Goal: Task Accomplishment & Management: Use online tool/utility

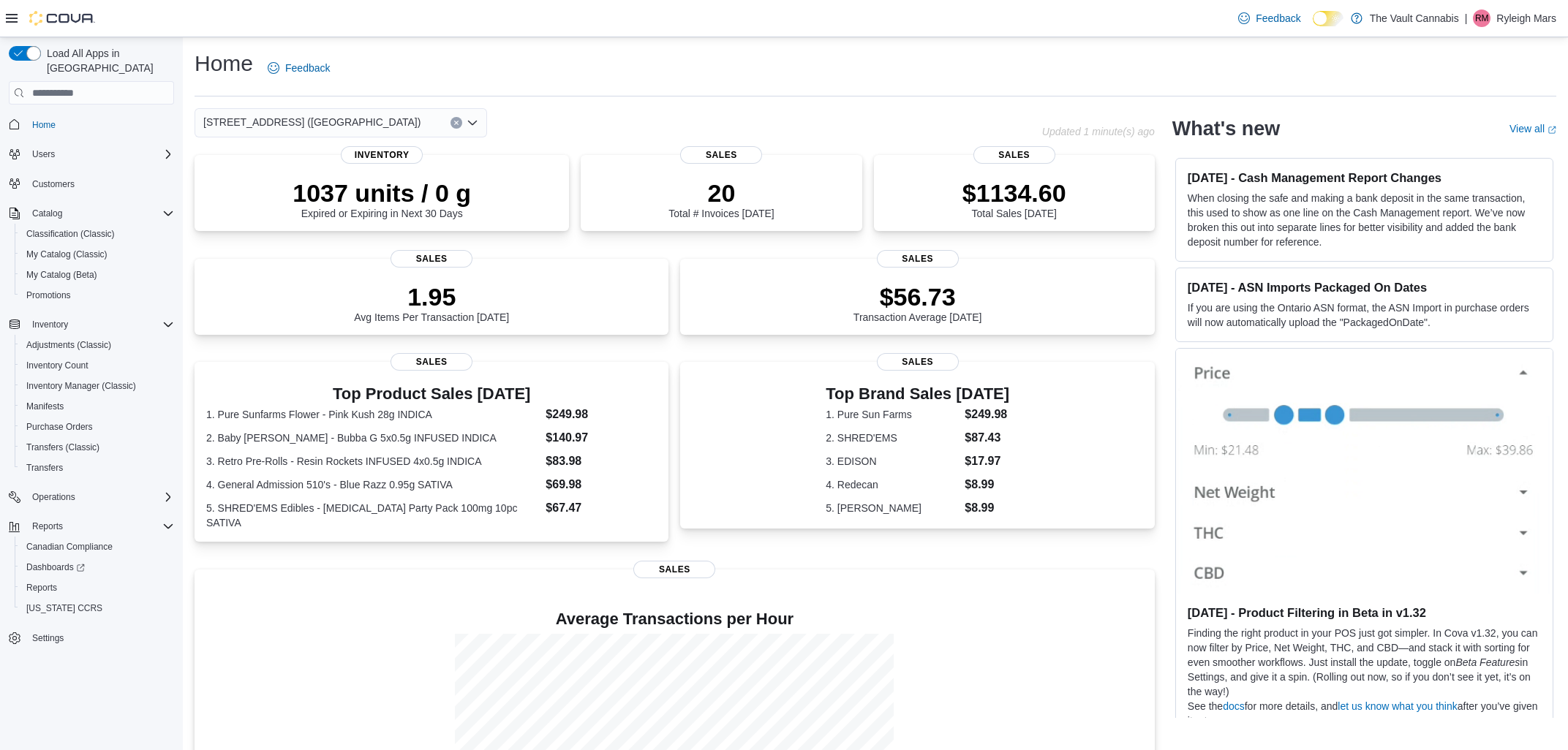
click at [1017, 84] on div "Home Feedback" at bounding box center [875, 68] width 1361 height 38
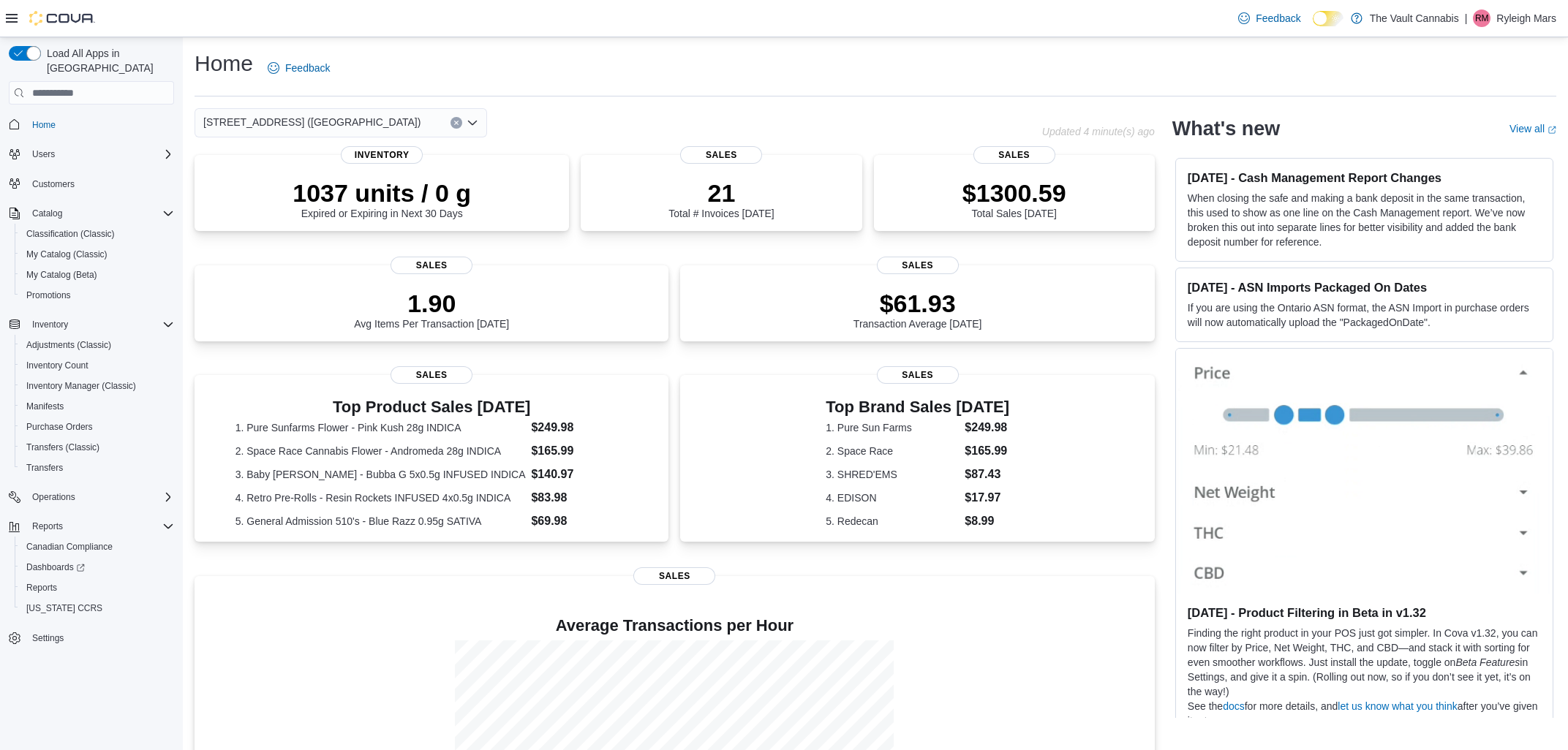
click at [564, 34] on div "Feedback Dark Mode The Vault Cannabis | RM Ryleigh Mars" at bounding box center [784, 18] width 1568 height 37
click at [64, 248] on span "My Catalog (Classic)" at bounding box center [67, 254] width 81 height 11
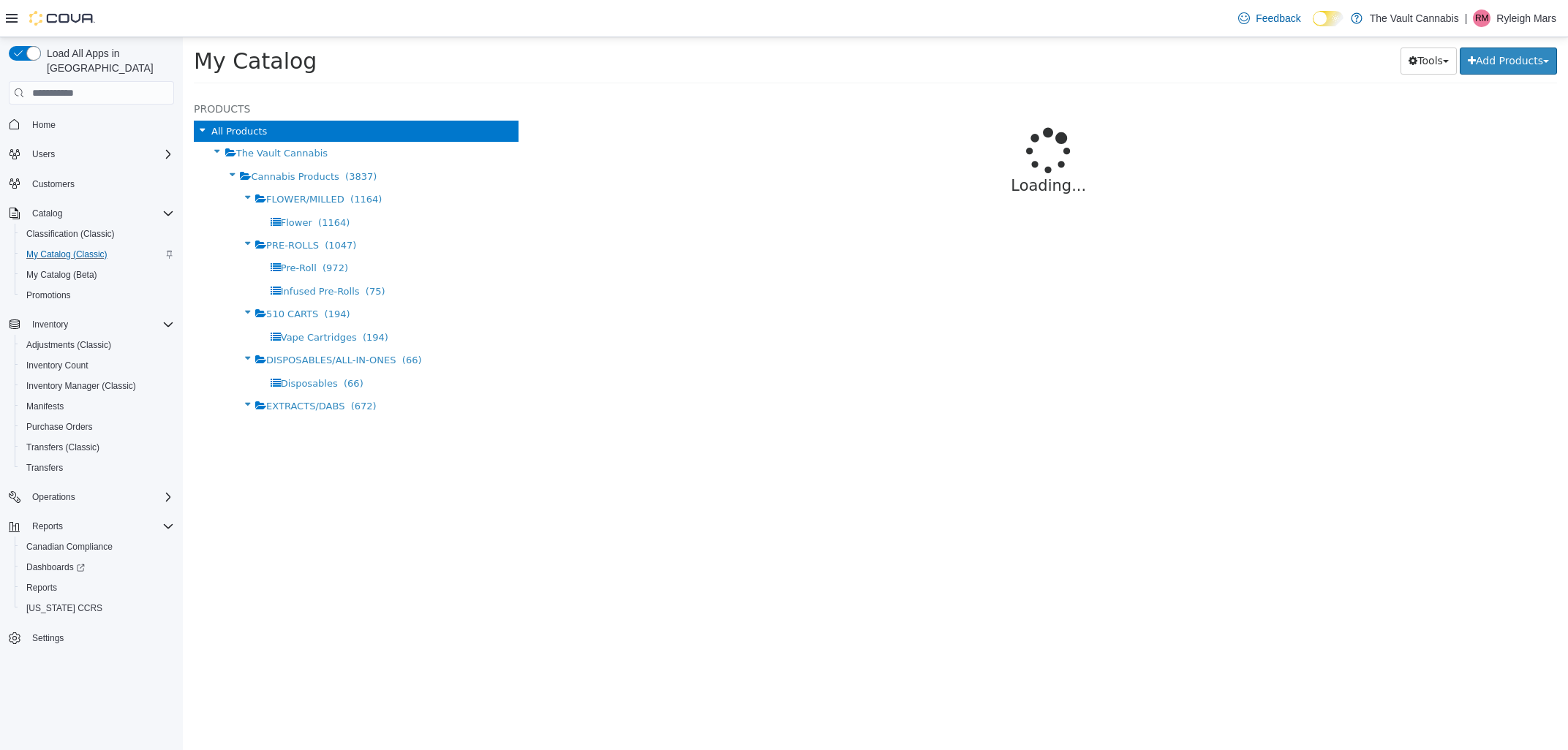
select select "**********"
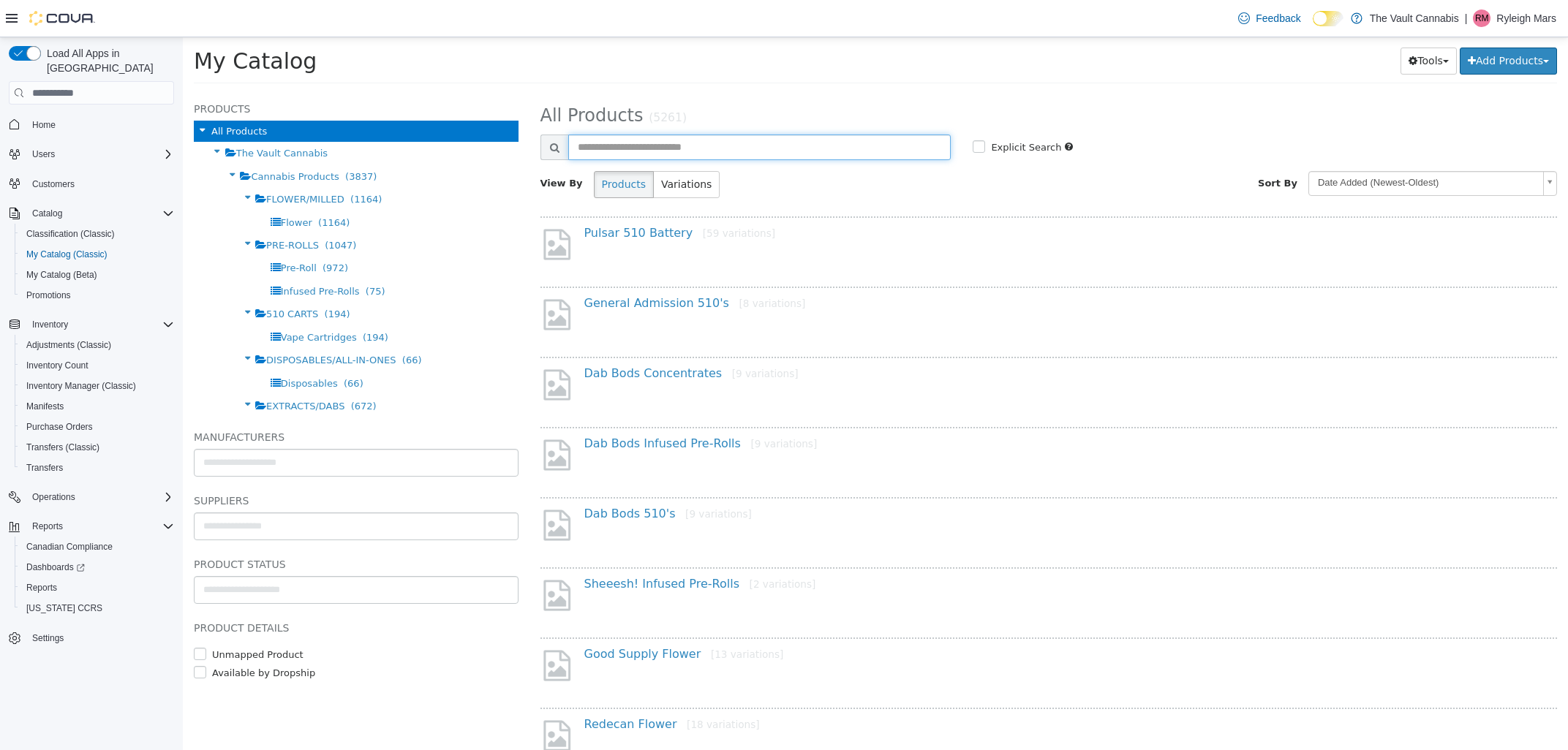
click at [683, 143] on input "text" at bounding box center [759, 147] width 383 height 26
type input "**********"
select select "**********"
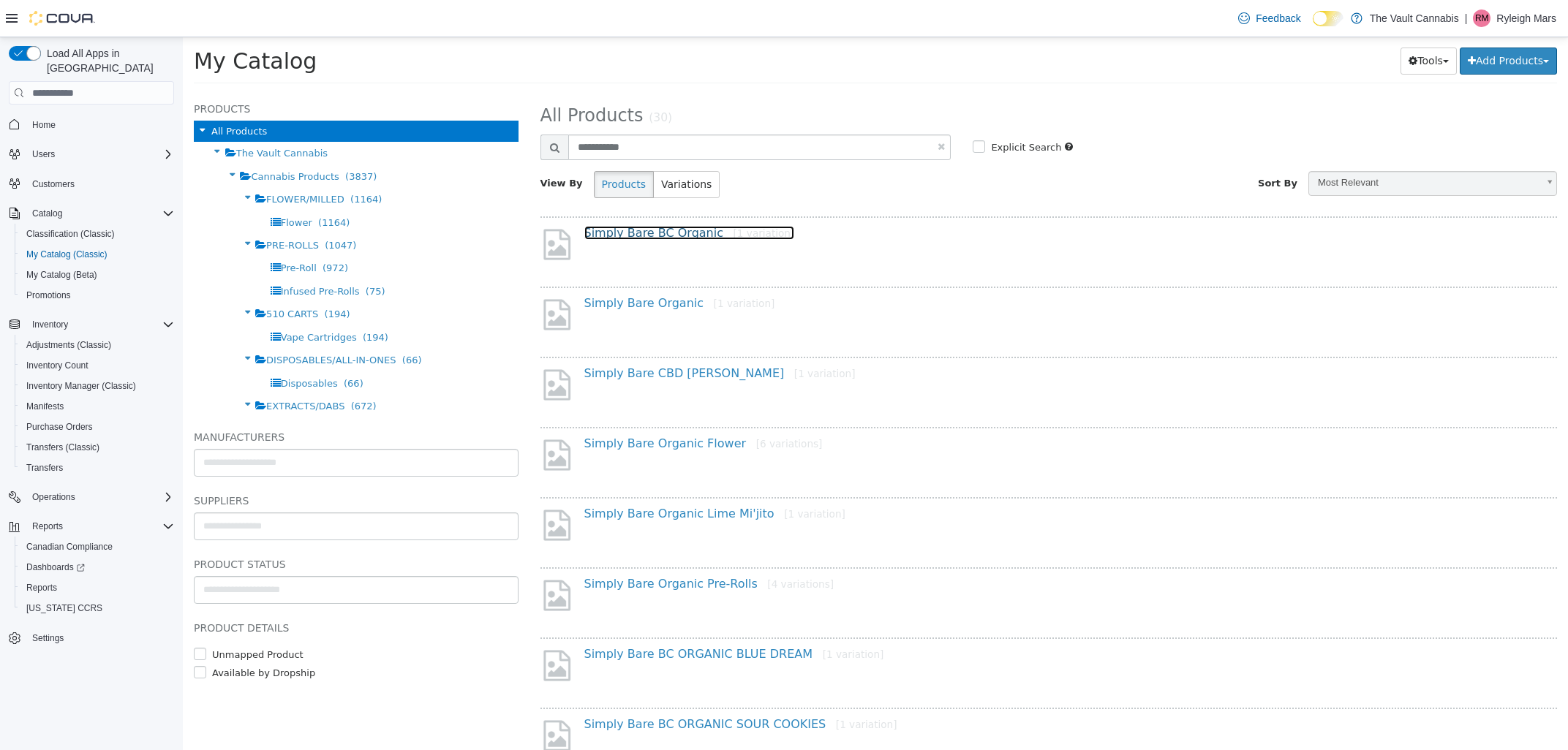
click at [622, 228] on link "Simply Bare BC Organic [1 variation]" at bounding box center [689, 233] width 211 height 14
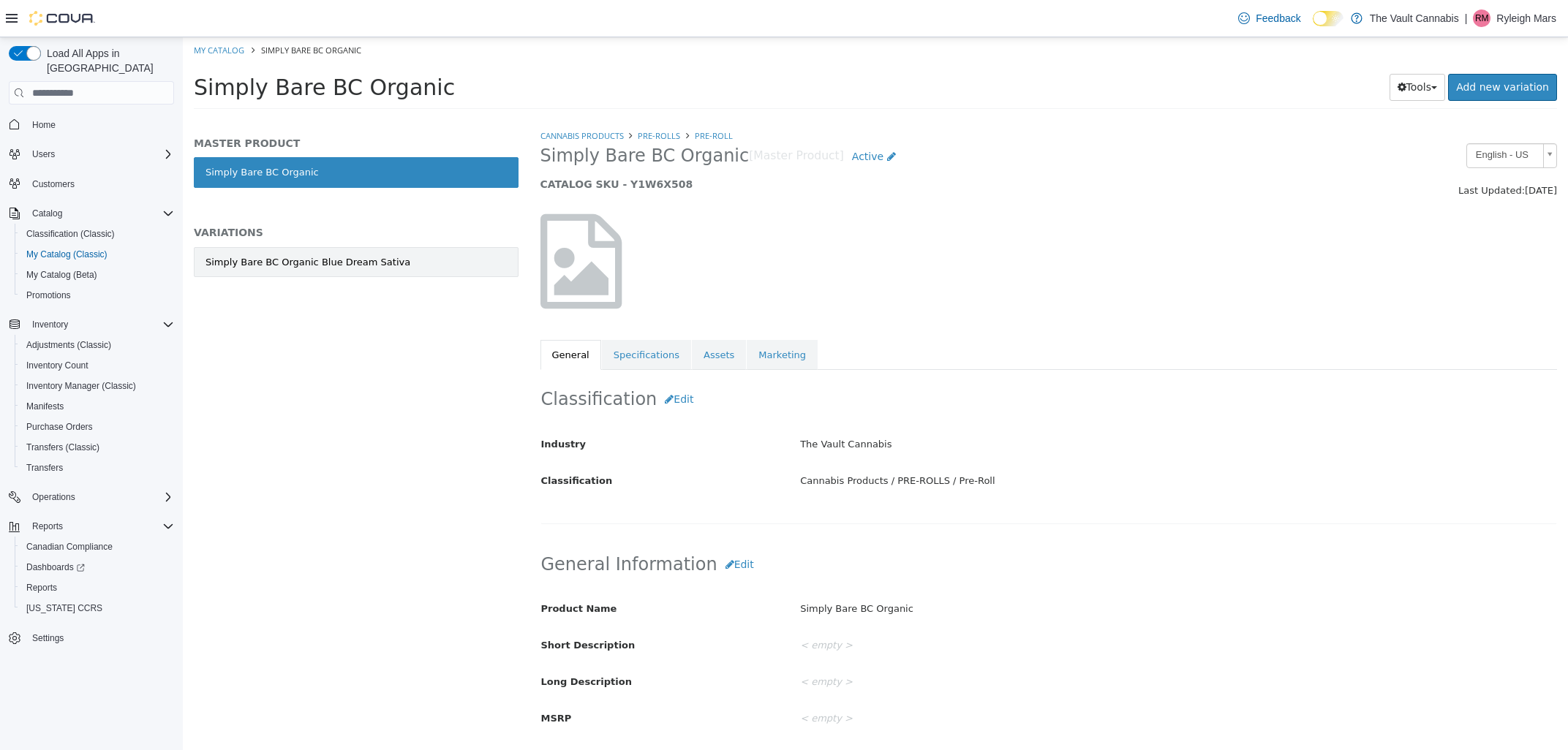
click at [420, 267] on link "Simply Bare BC Organic Blue Dream Sativa" at bounding box center [356, 262] width 325 height 30
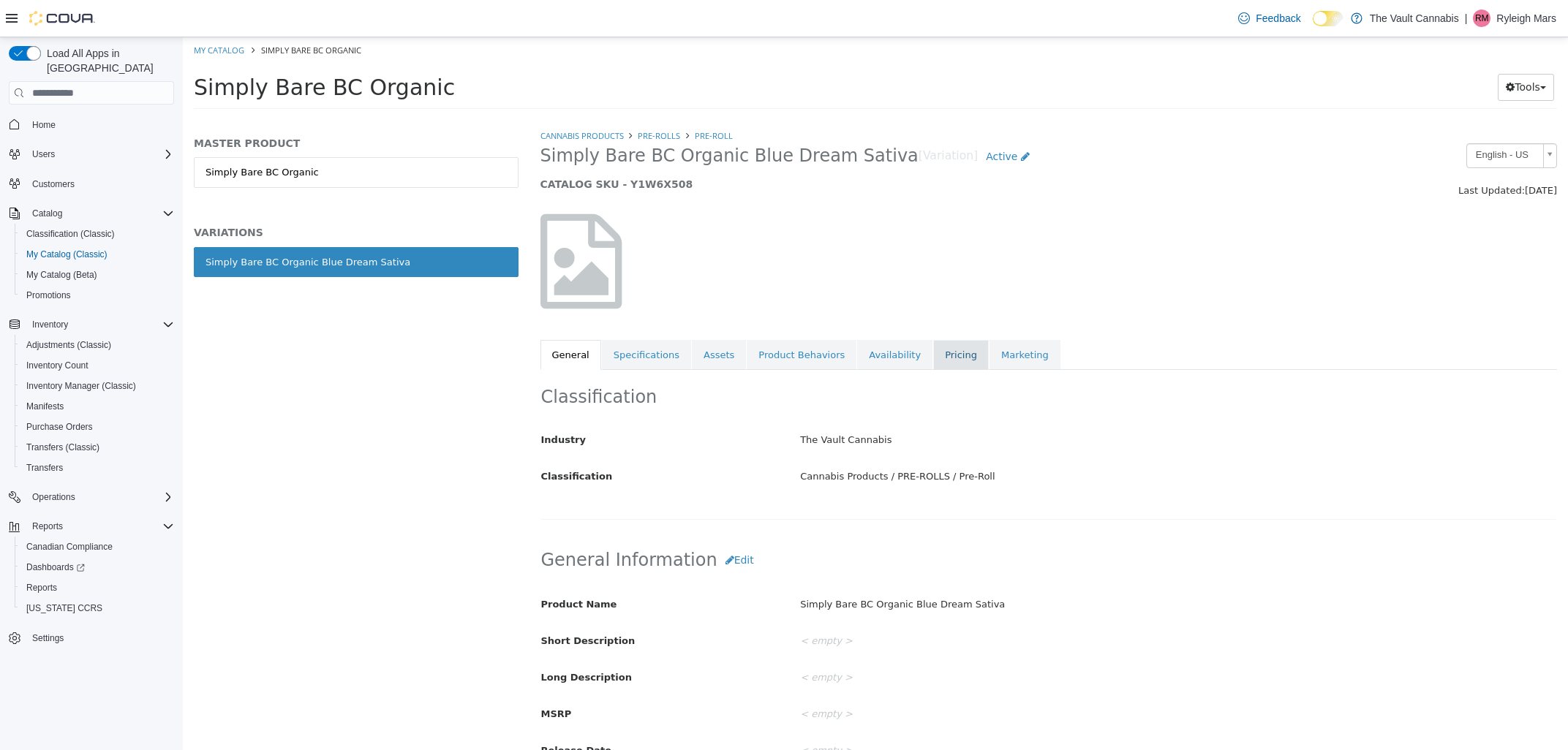
click at [943, 366] on link "Pricing" at bounding box center [961, 355] width 55 height 30
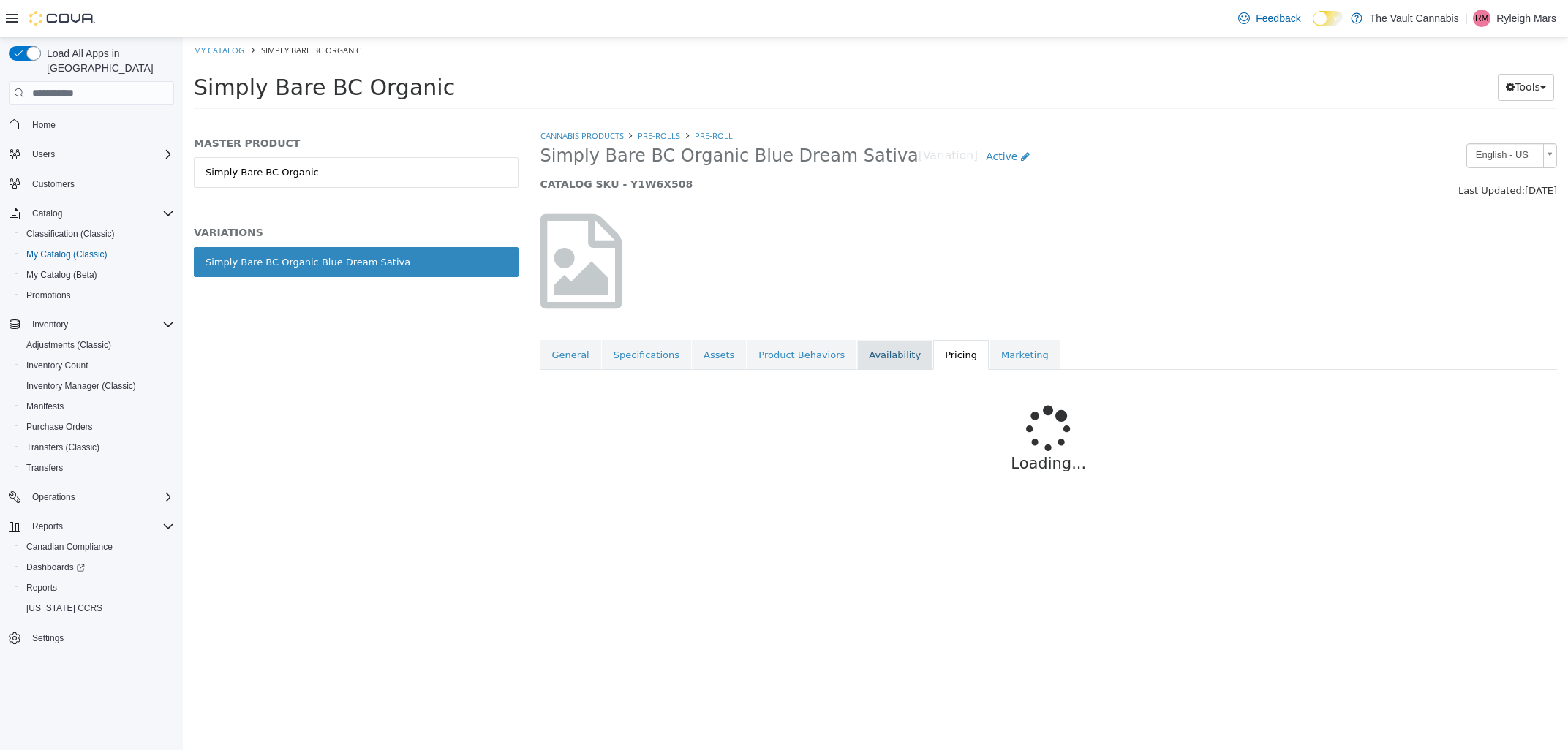
click at [875, 366] on link "Availability" at bounding box center [895, 355] width 75 height 30
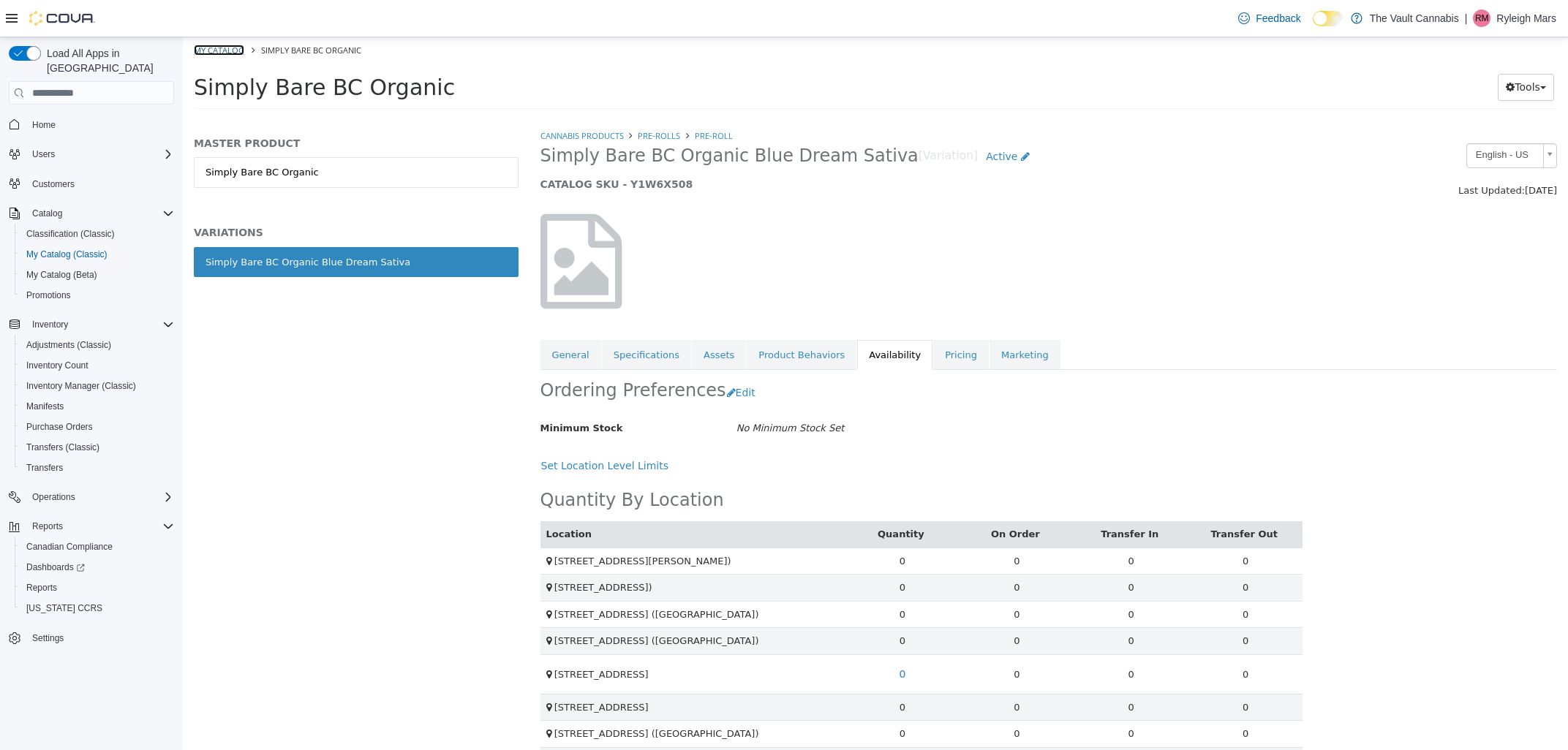
click at [222, 52] on link "My Catalog" at bounding box center [219, 50] width 50 height 11
select select "**********"
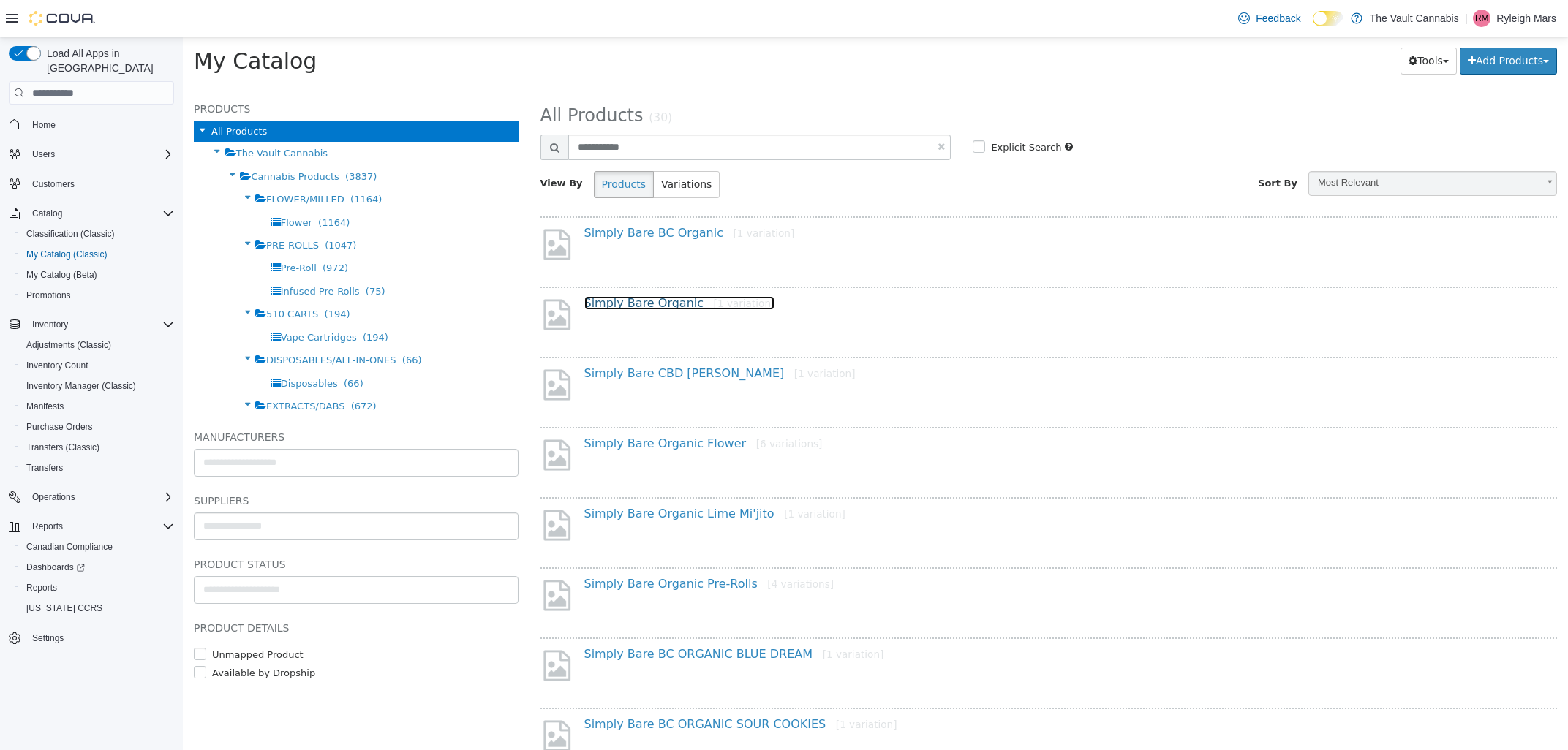
click at [677, 302] on link "Simply Bare Organic [1 variation]" at bounding box center [679, 303] width 191 height 14
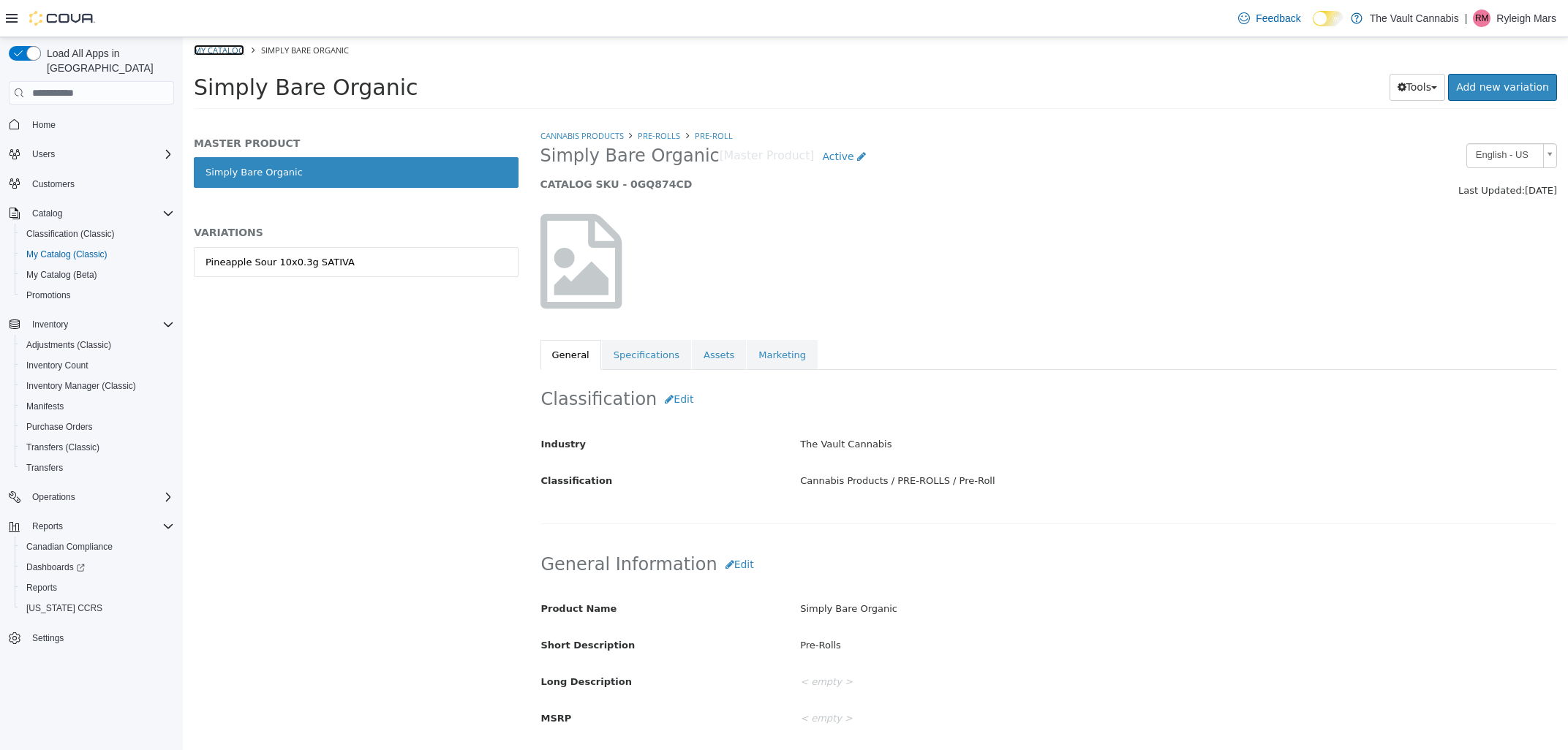
click at [221, 46] on link "My Catalog" at bounding box center [219, 50] width 50 height 11
select select "**********"
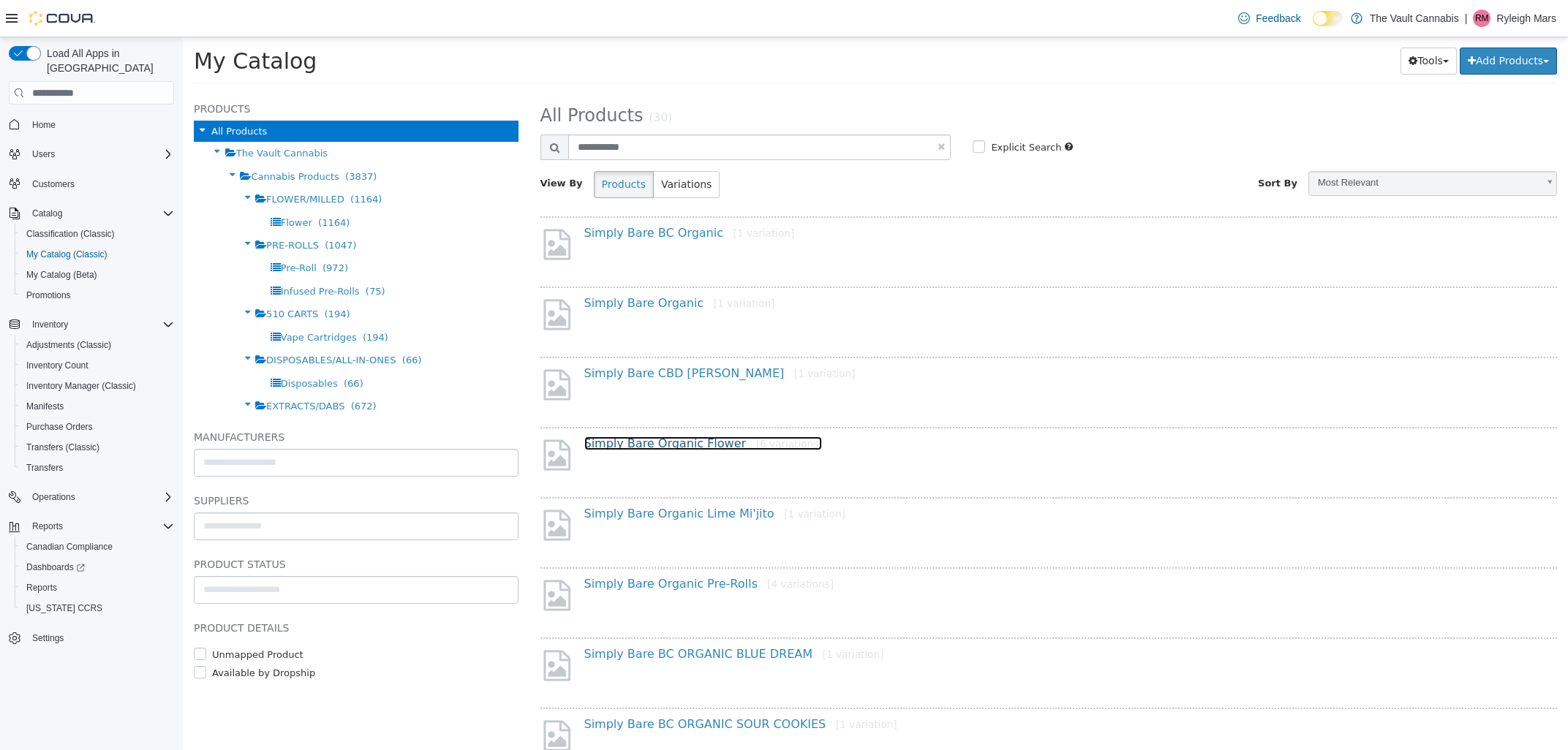
click at [664, 441] on link "Simply Bare Organic Flower [6 variations]" at bounding box center [704, 443] width 239 height 14
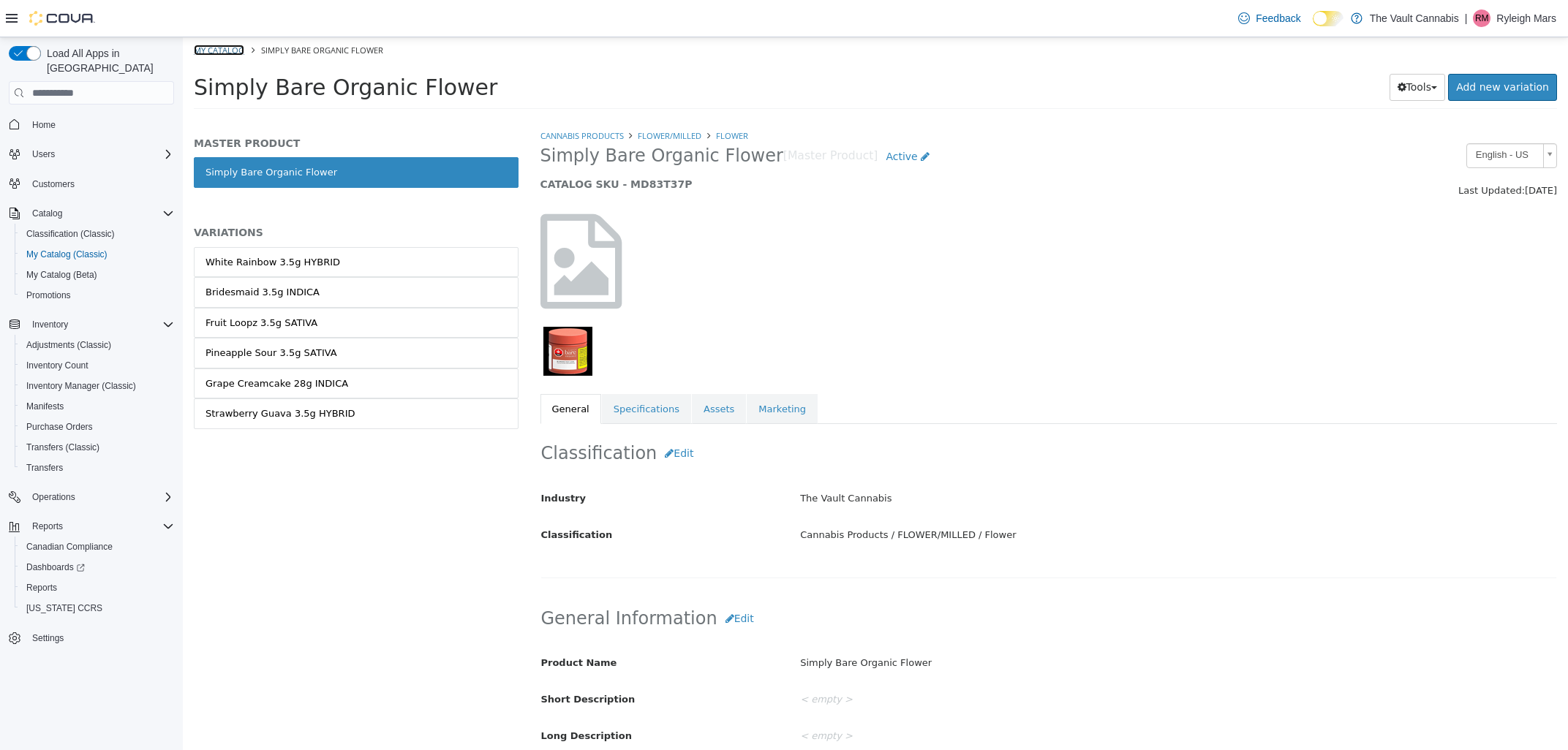
click at [212, 52] on link "My Catalog" at bounding box center [219, 50] width 50 height 11
select select "**********"
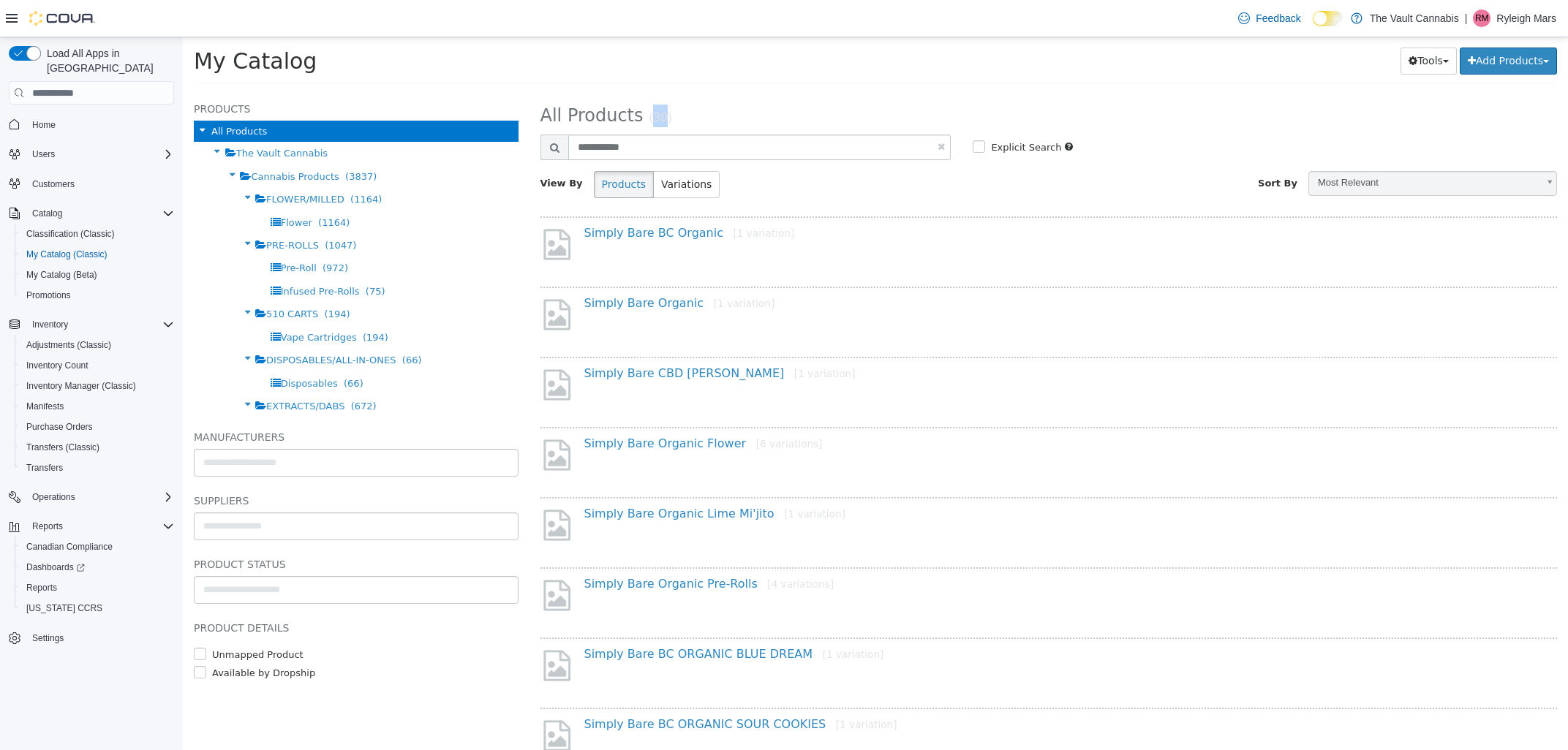
drag, startPoint x: 656, startPoint y: 116, endPoint x: 645, endPoint y: 116, distance: 11.0
click at [648, 116] on small "(30)" at bounding box center [660, 117] width 24 height 13
click at [674, 116] on h2 "All Products (30)" at bounding box center [1049, 116] width 1039 height 23
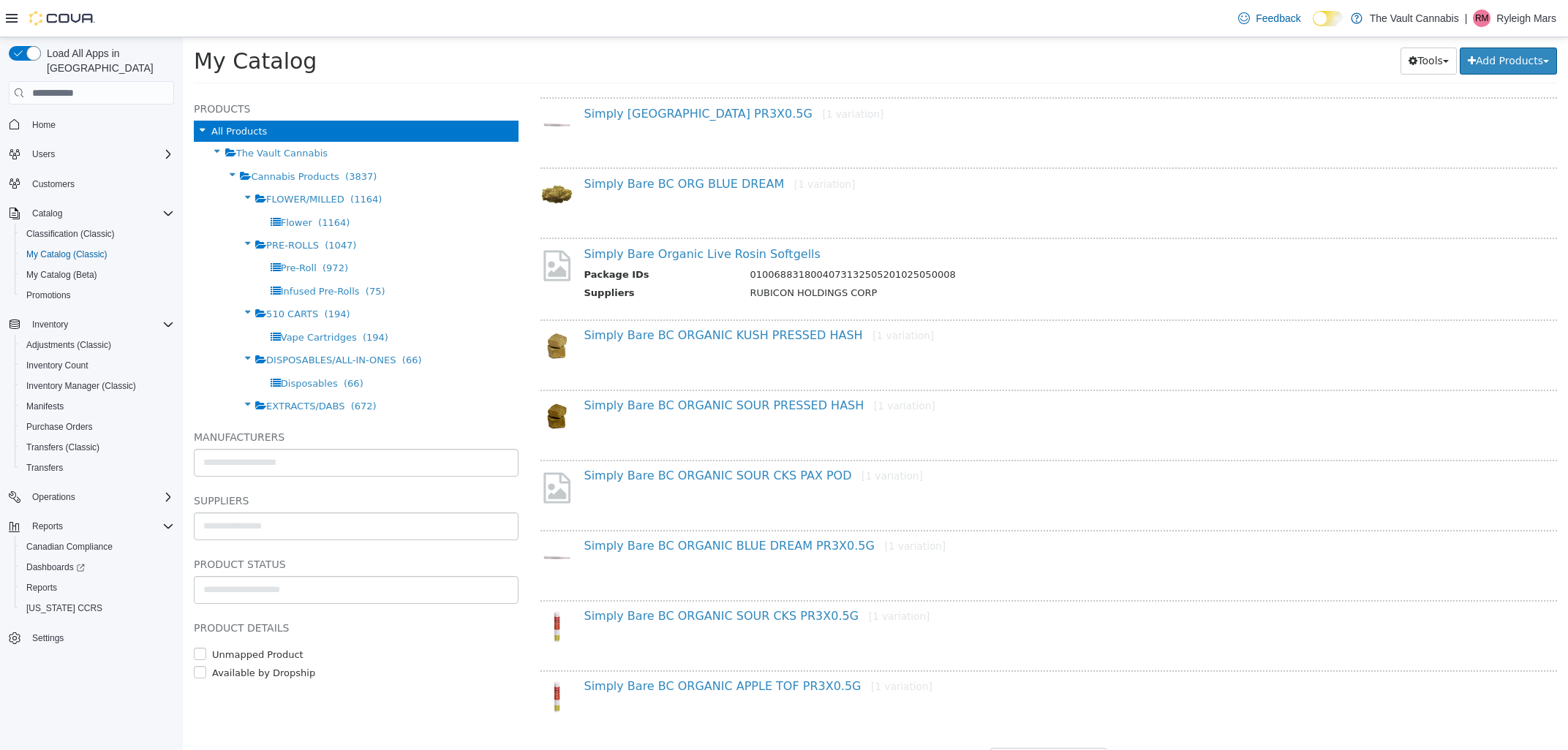
scroll to position [938, 0]
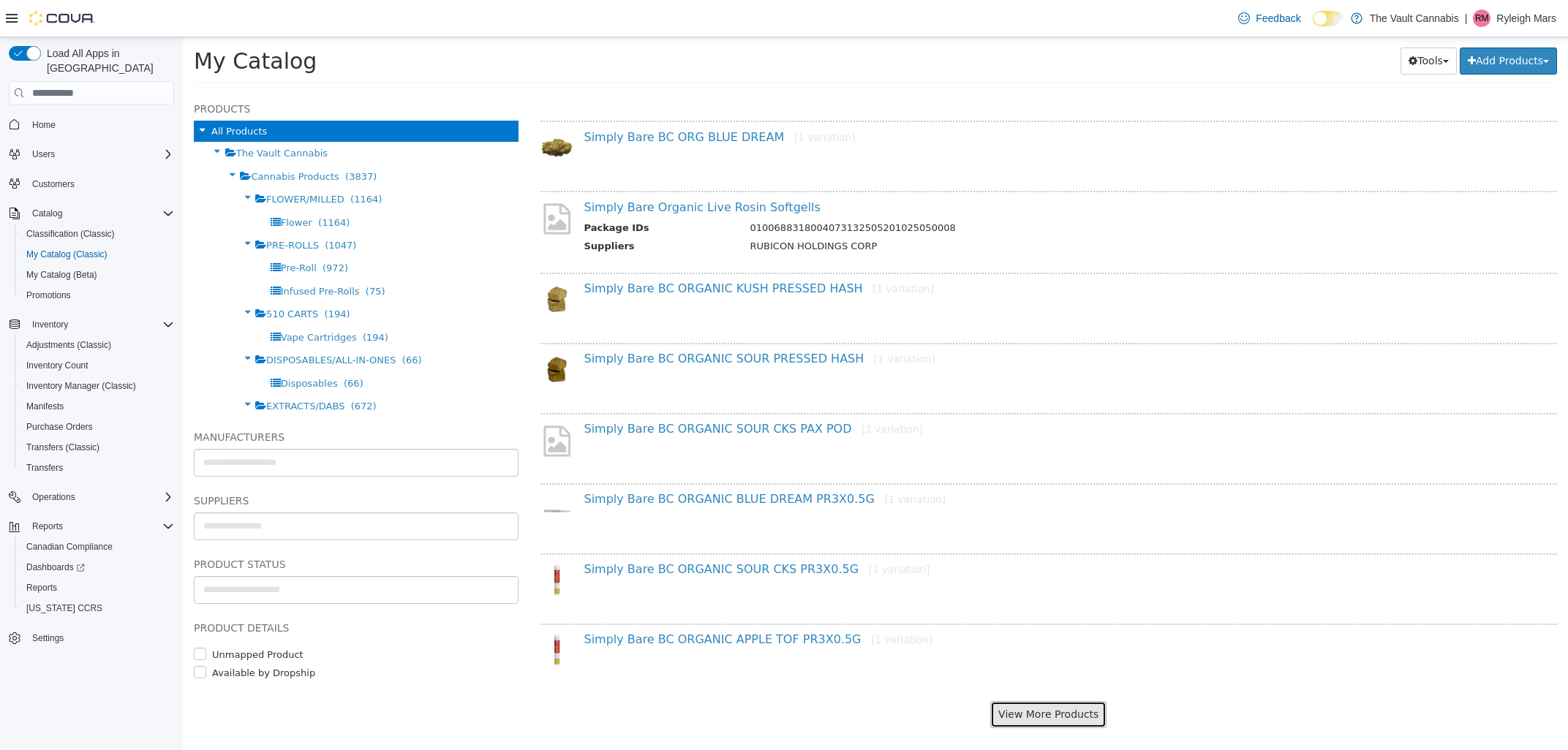
click at [1003, 701] on button "View More Products" at bounding box center [1048, 715] width 116 height 27
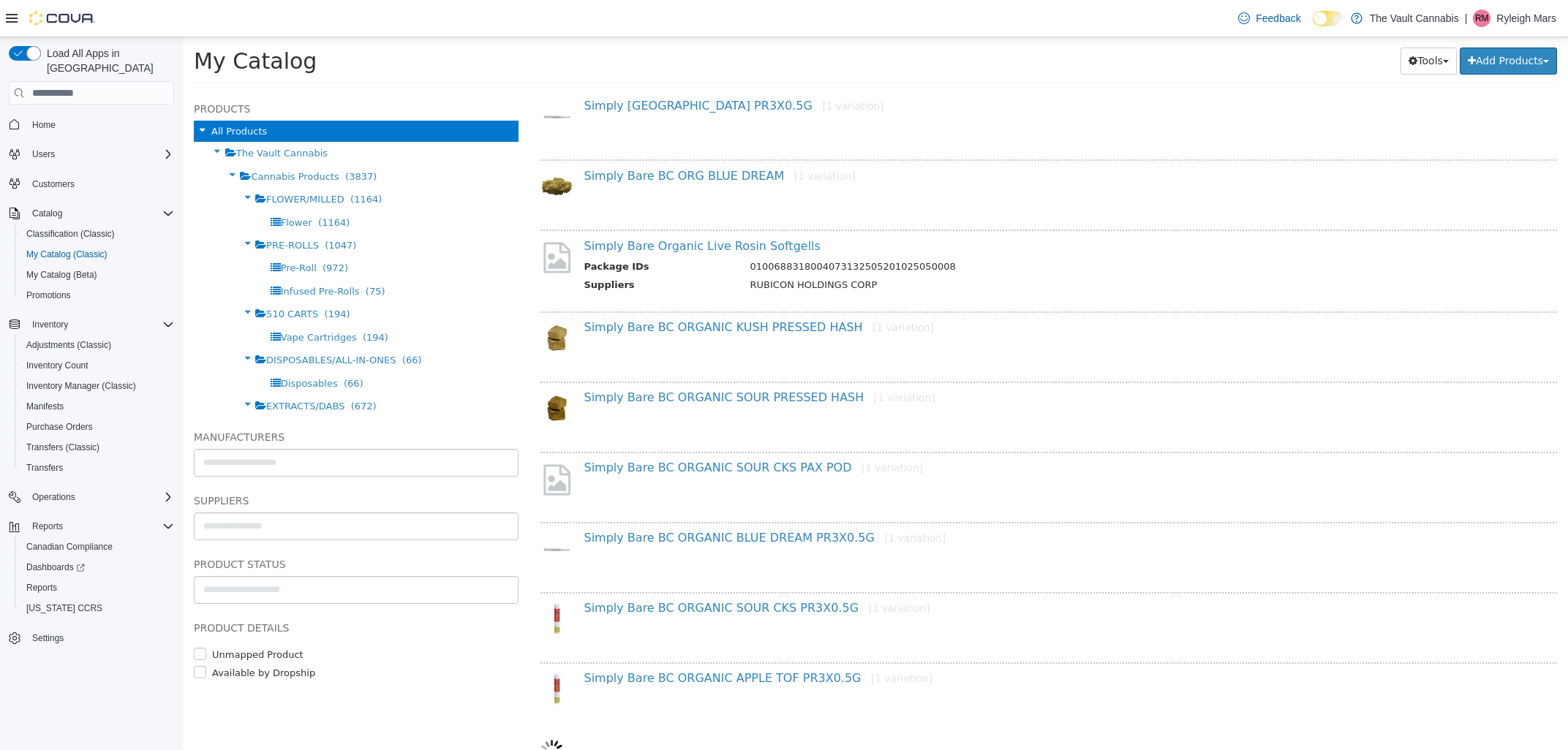
select select "**********"
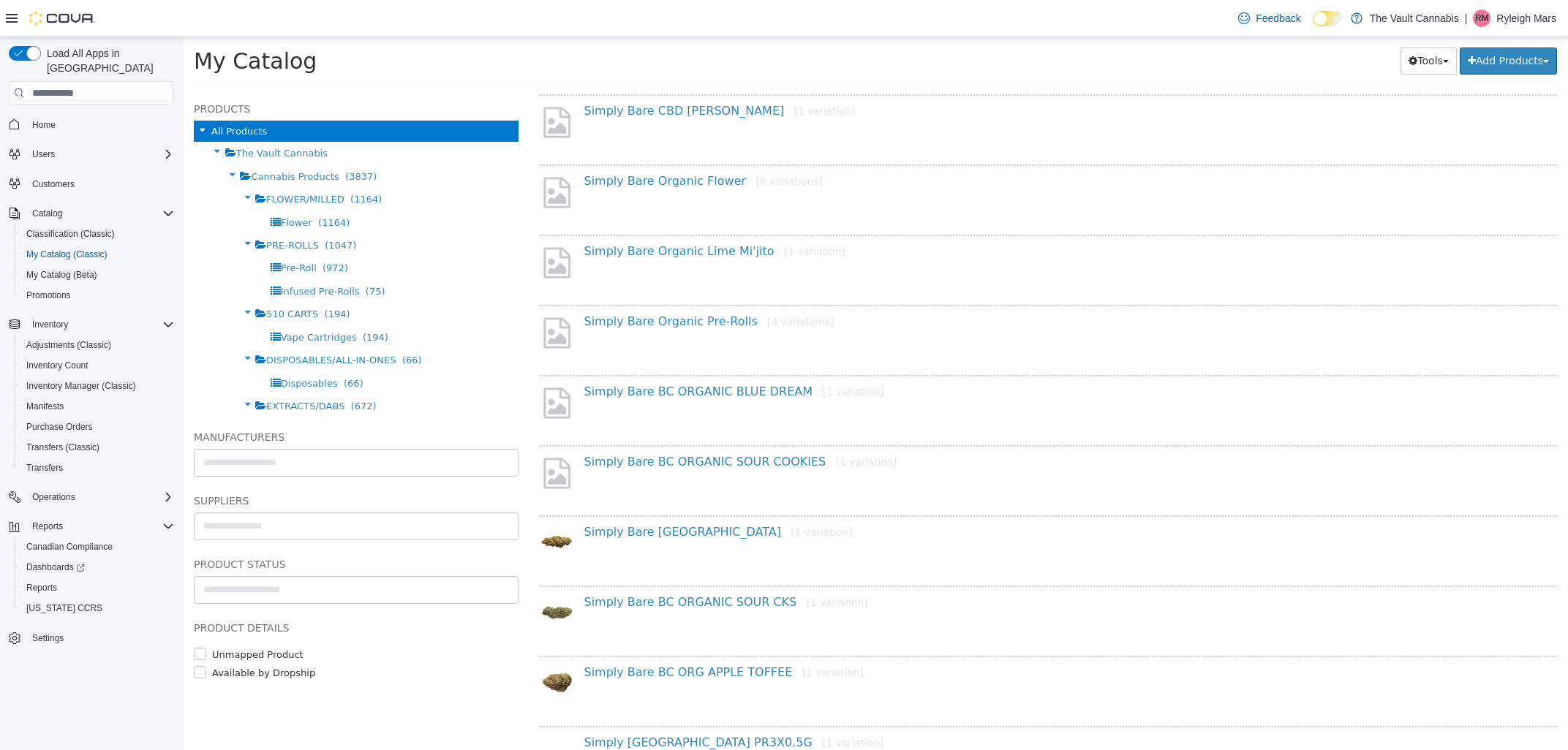
scroll to position [0, 0]
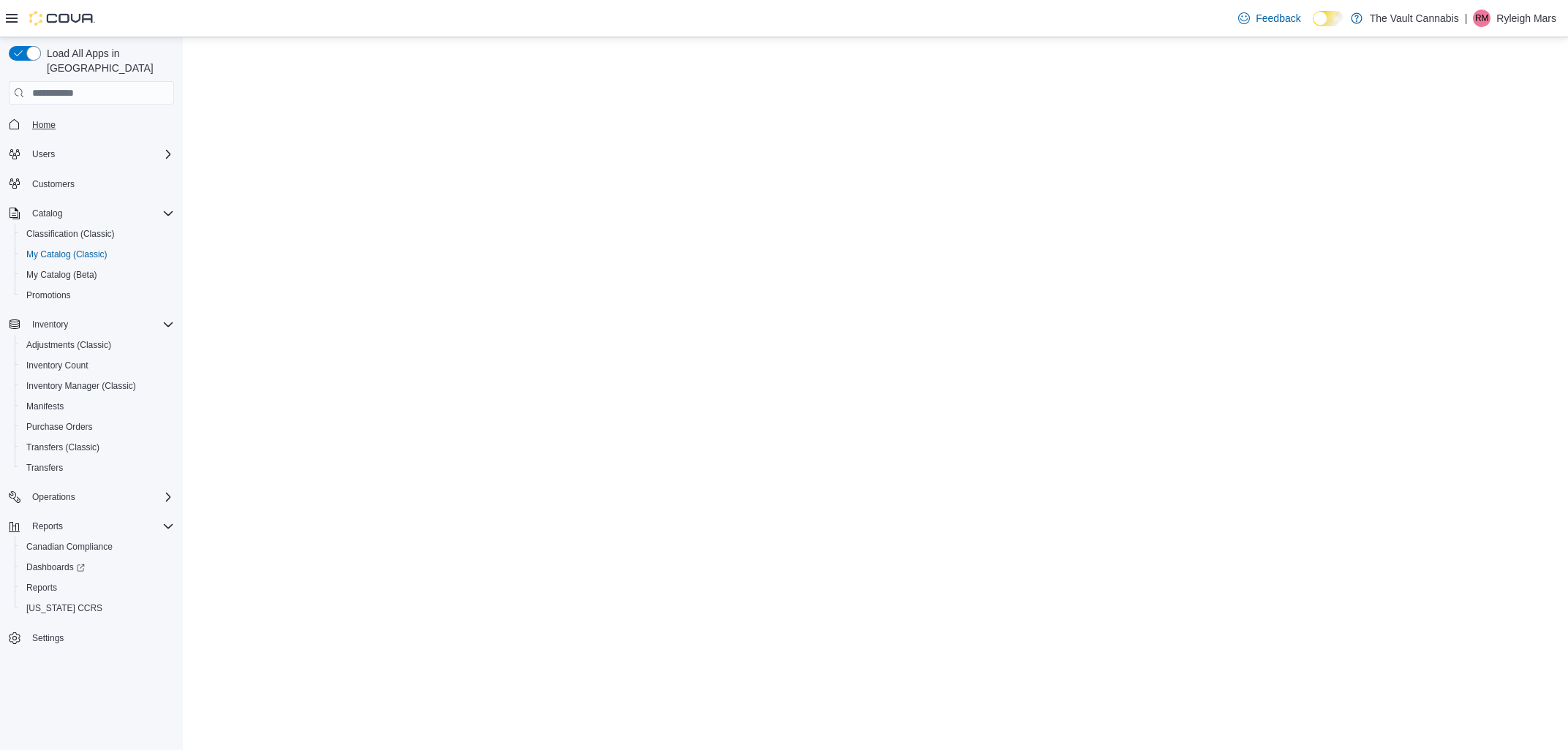
select select "**********"
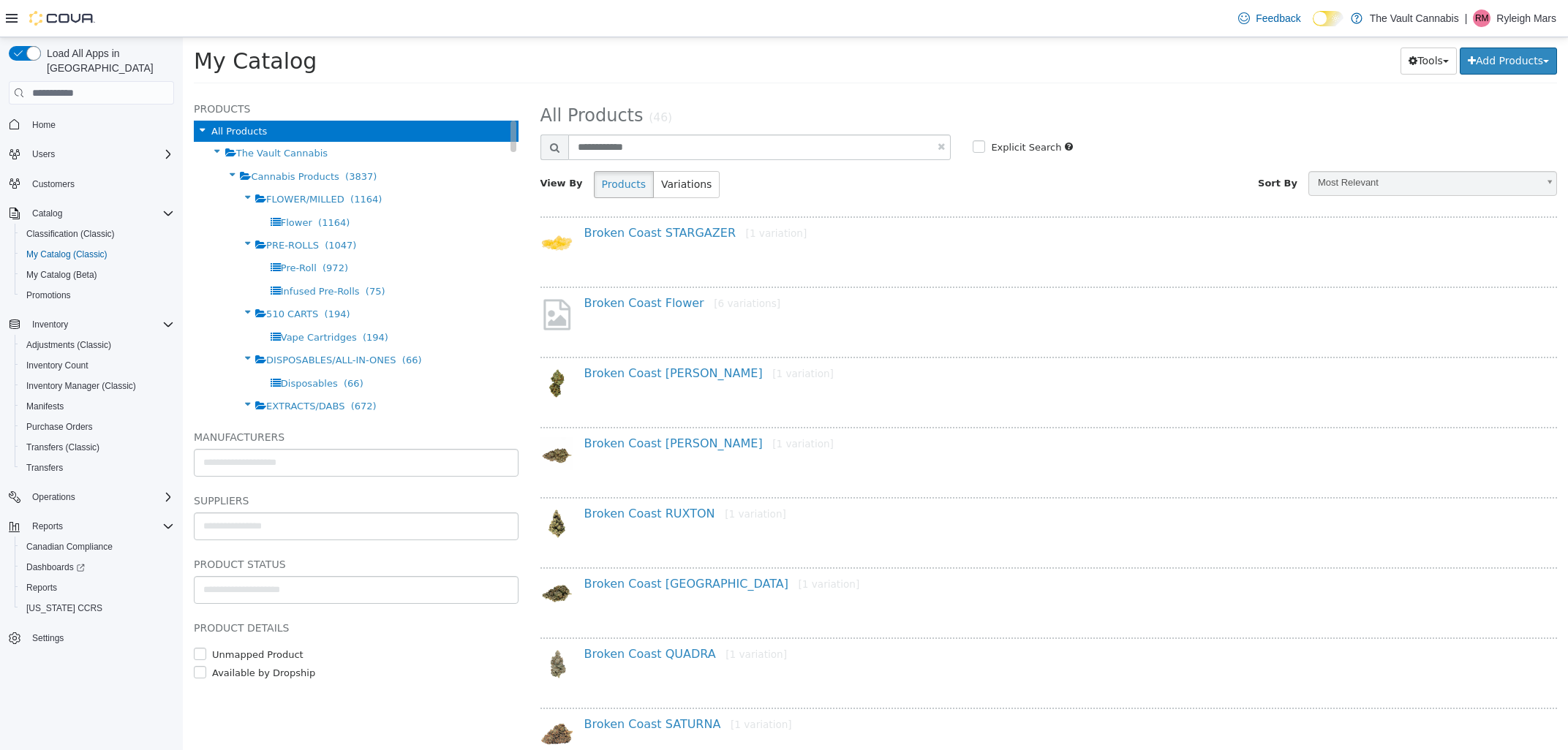
click at [228, 130] on span "All Products" at bounding box center [239, 131] width 55 height 11
click at [198, 128] on icon at bounding box center [201, 130] width 16 height 19
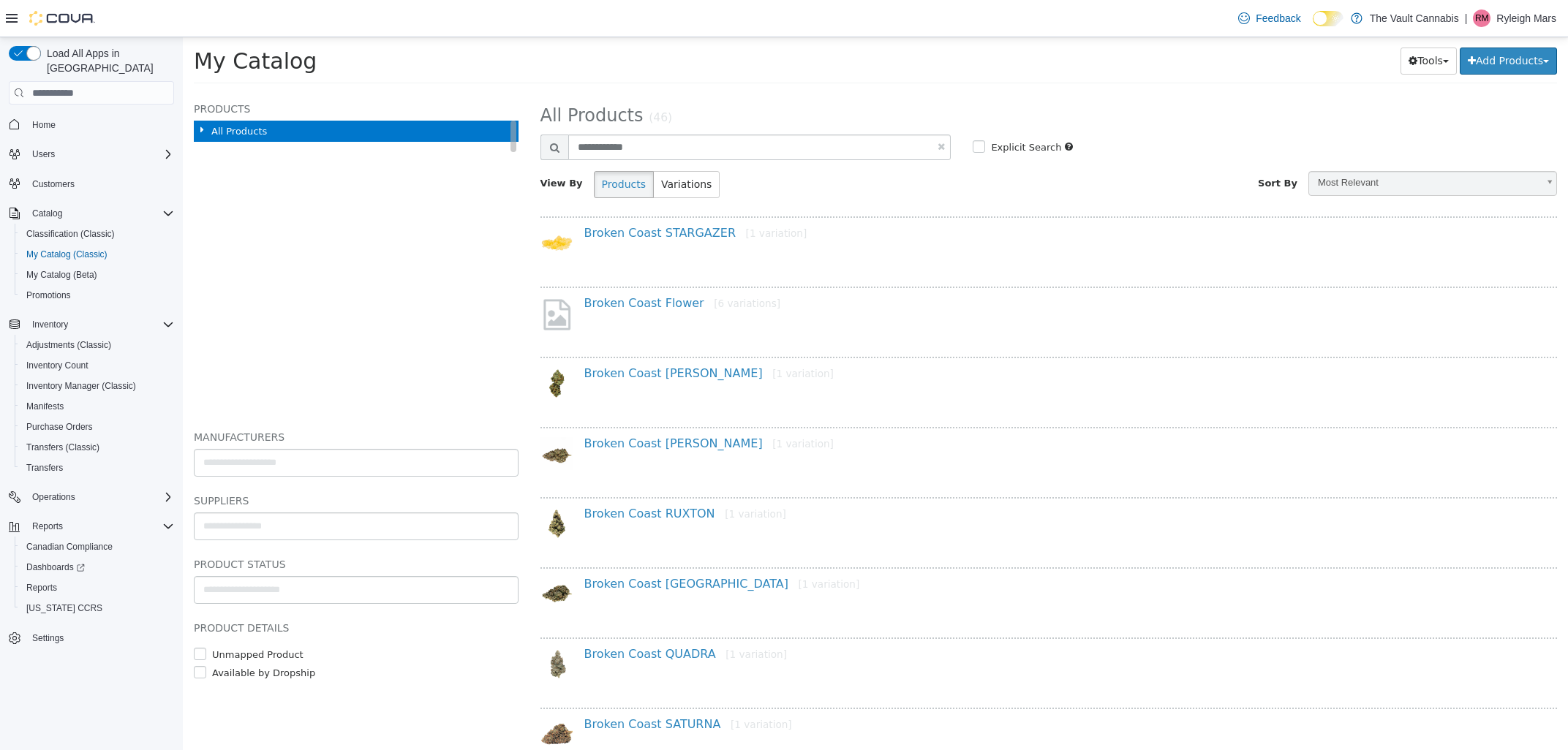
click at [198, 128] on icon at bounding box center [201, 130] width 16 height 19
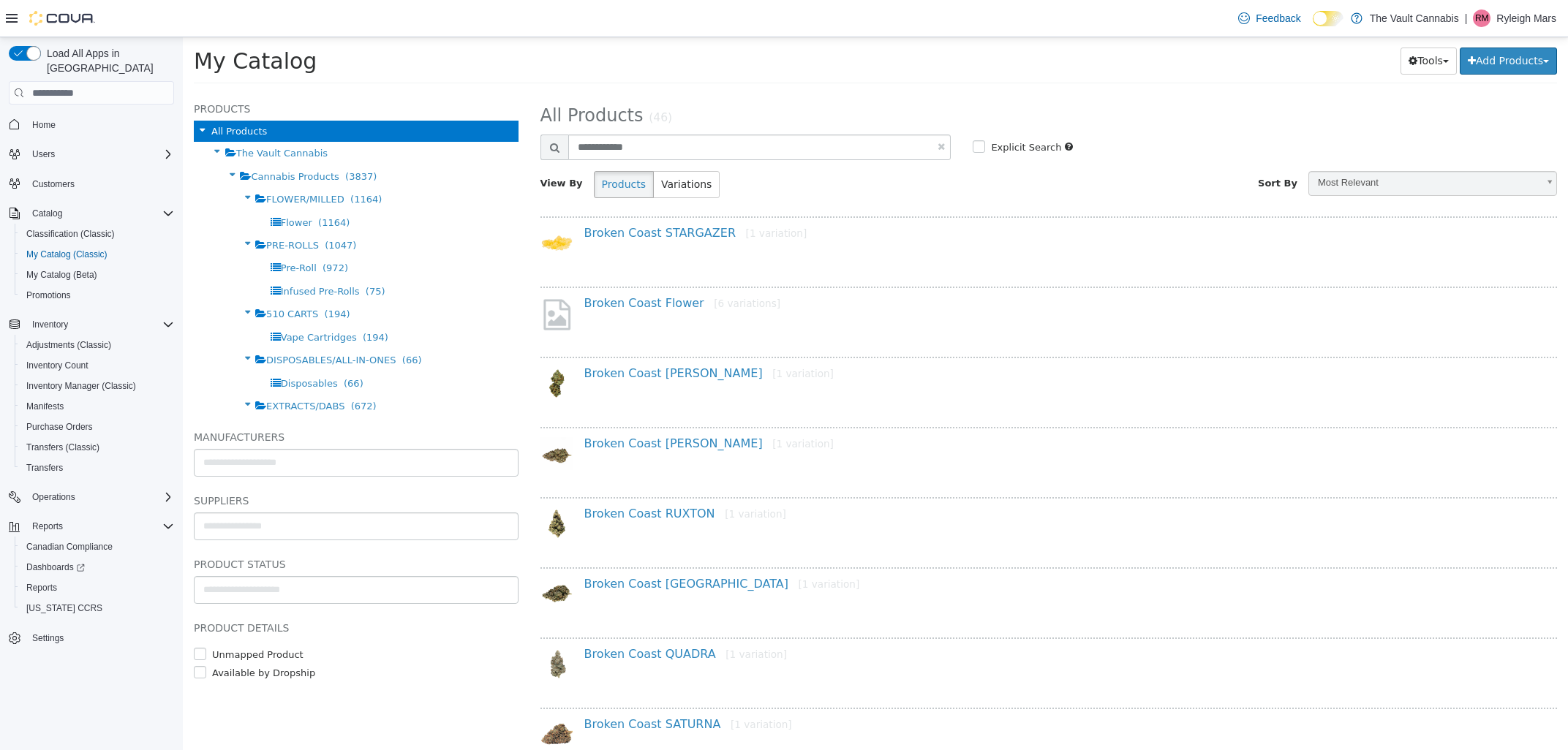
click at [942, 144] on link at bounding box center [941, 147] width 8 height 10
select select "**********"
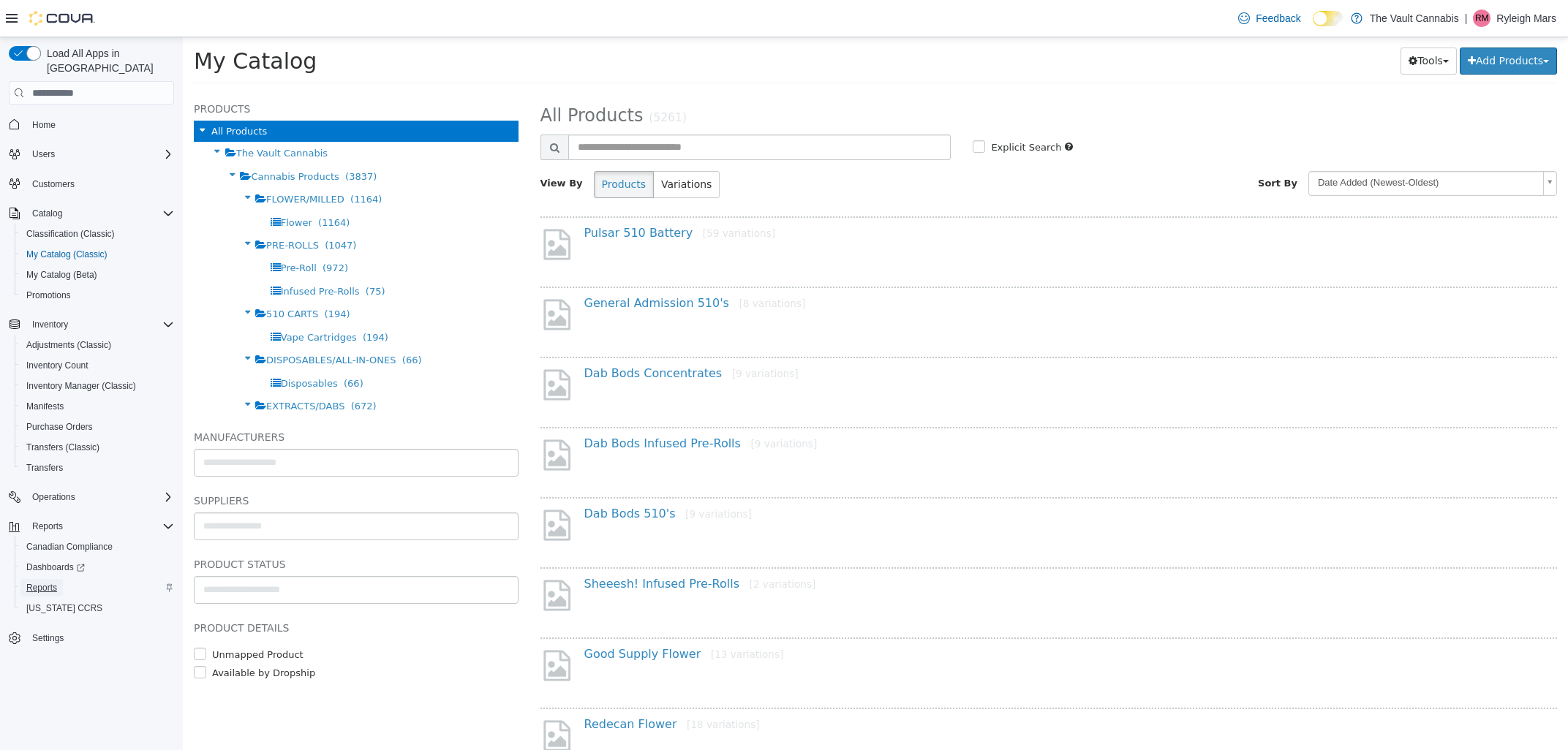
click at [43, 582] on span "Reports" at bounding box center [42, 587] width 30 height 11
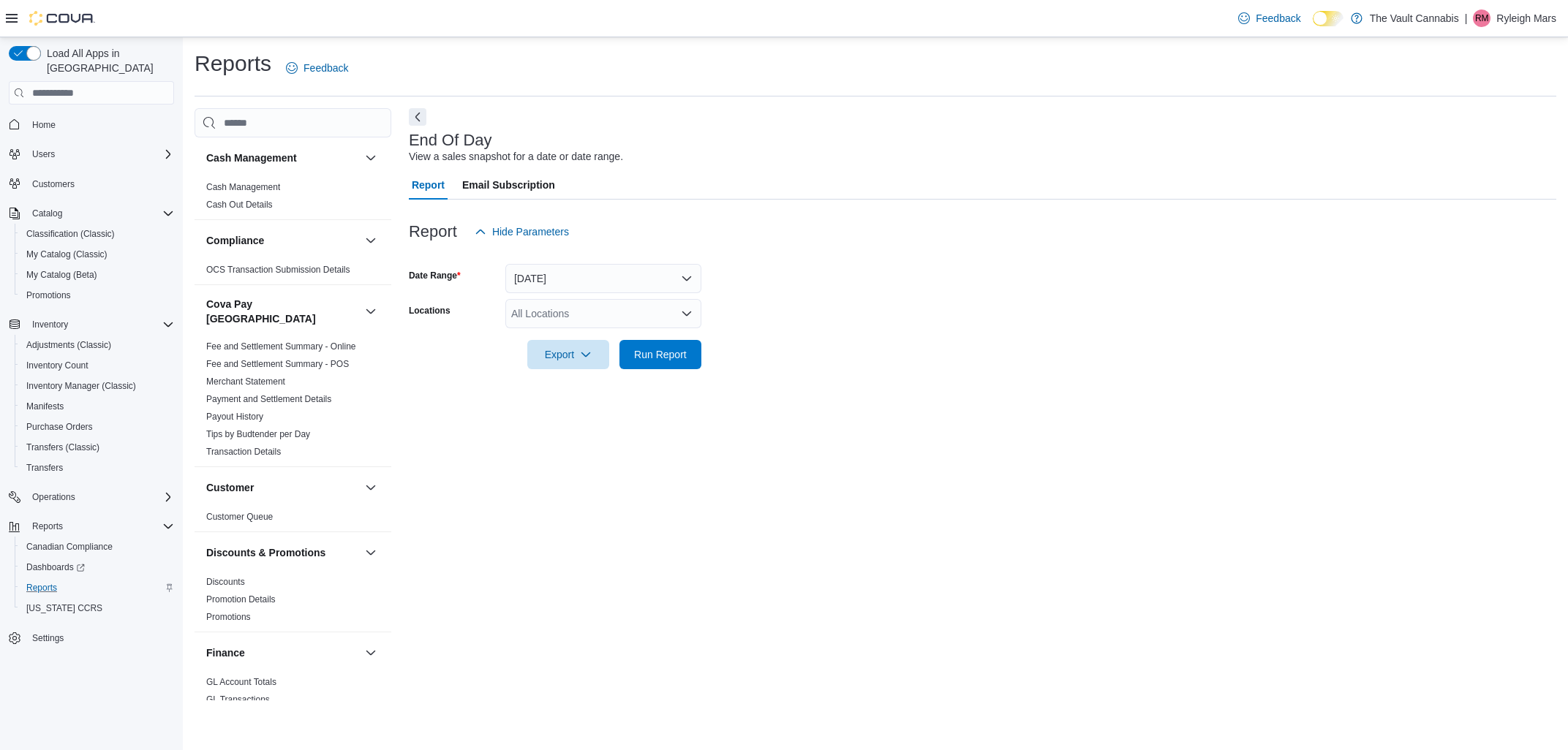
click at [582, 306] on div "All Locations" at bounding box center [603, 313] width 196 height 29
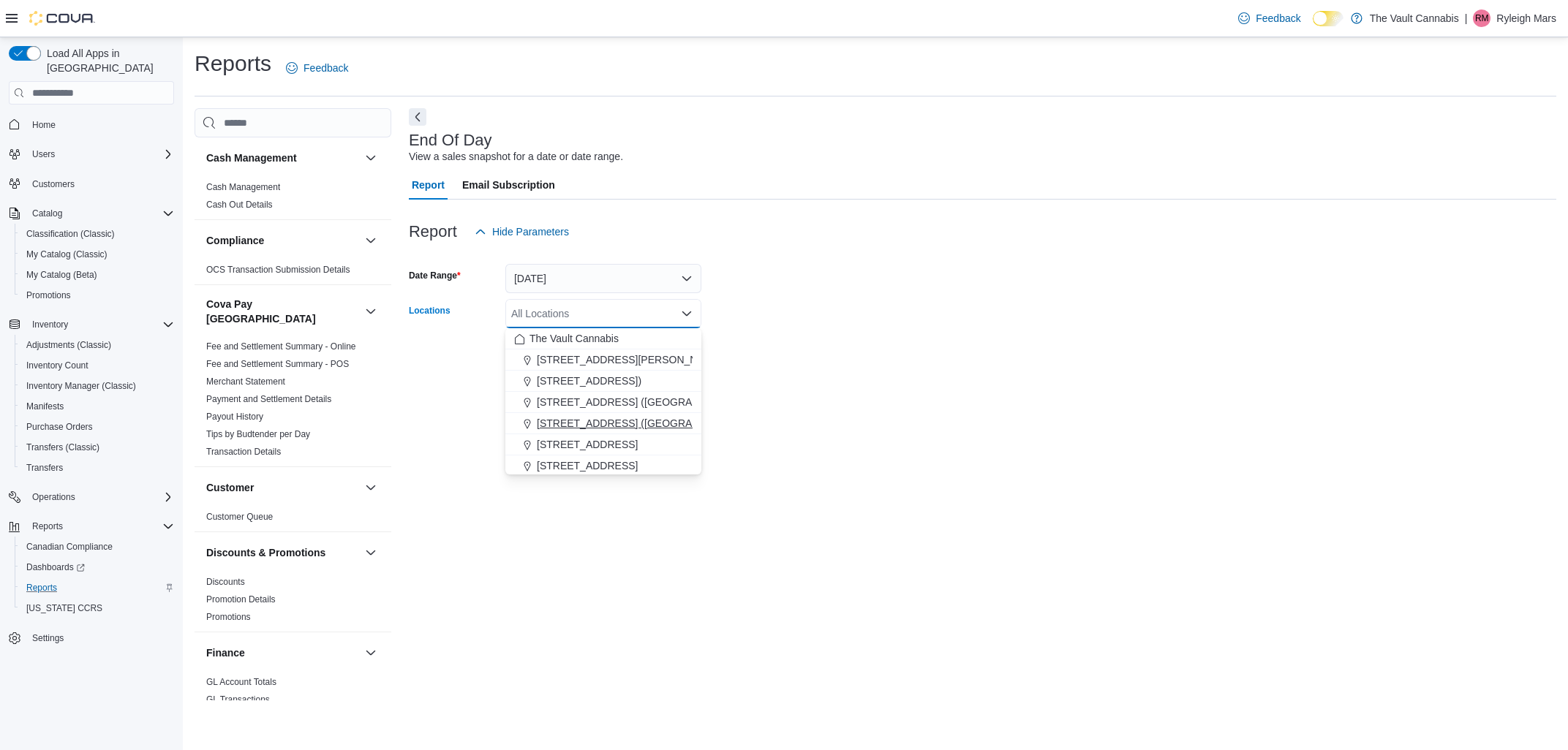
click at [566, 426] on span "[STREET_ADDRESS] ([GEOGRAPHIC_DATA])" at bounding box center [645, 422] width 217 height 14
click at [964, 327] on form "Date Range [DATE] Locations [STREET_ADDRESS] ([GEOGRAPHIC_DATA]) Combo box. Sel…" at bounding box center [982, 308] width 1147 height 123
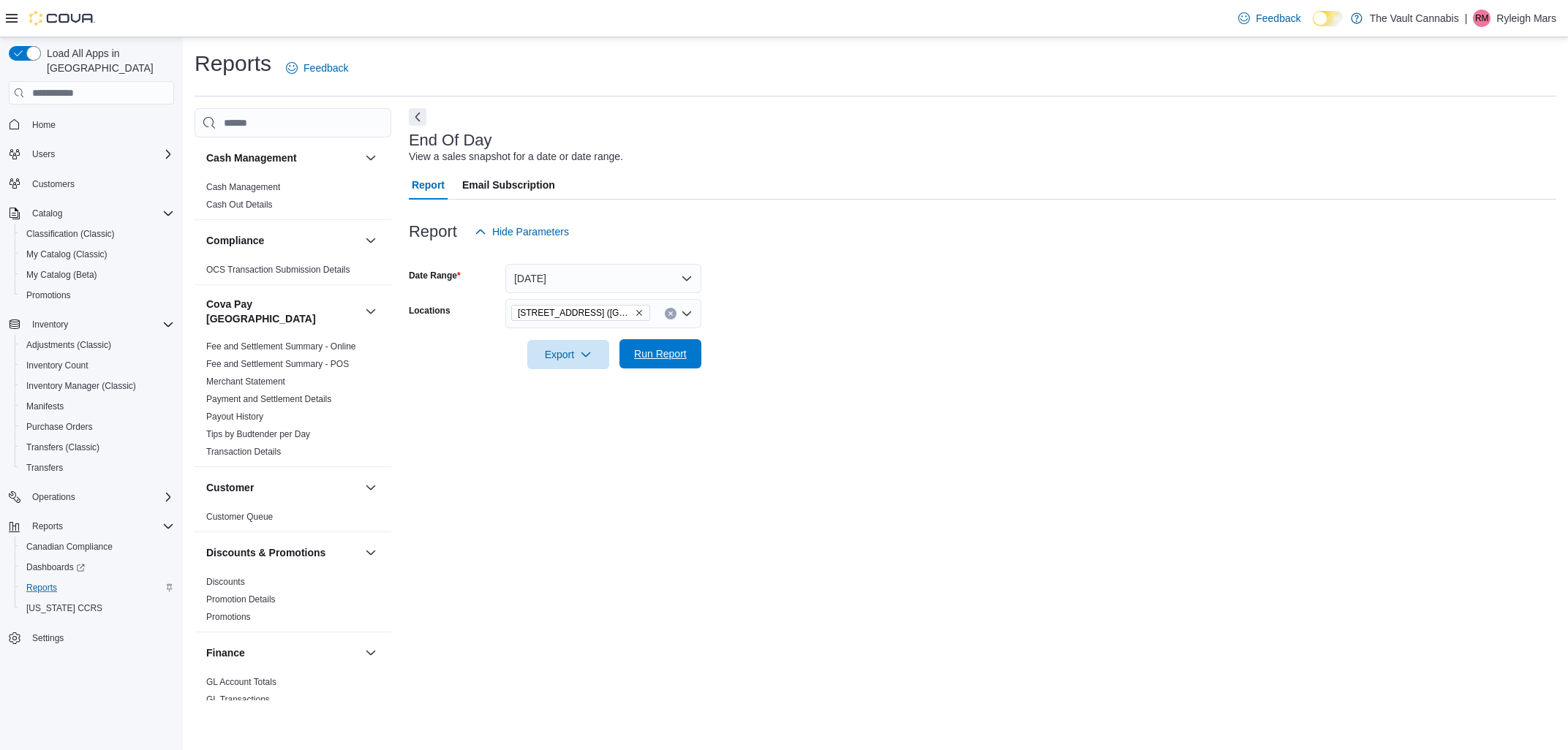
click at [698, 348] on button "Run Report" at bounding box center [660, 353] width 82 height 29
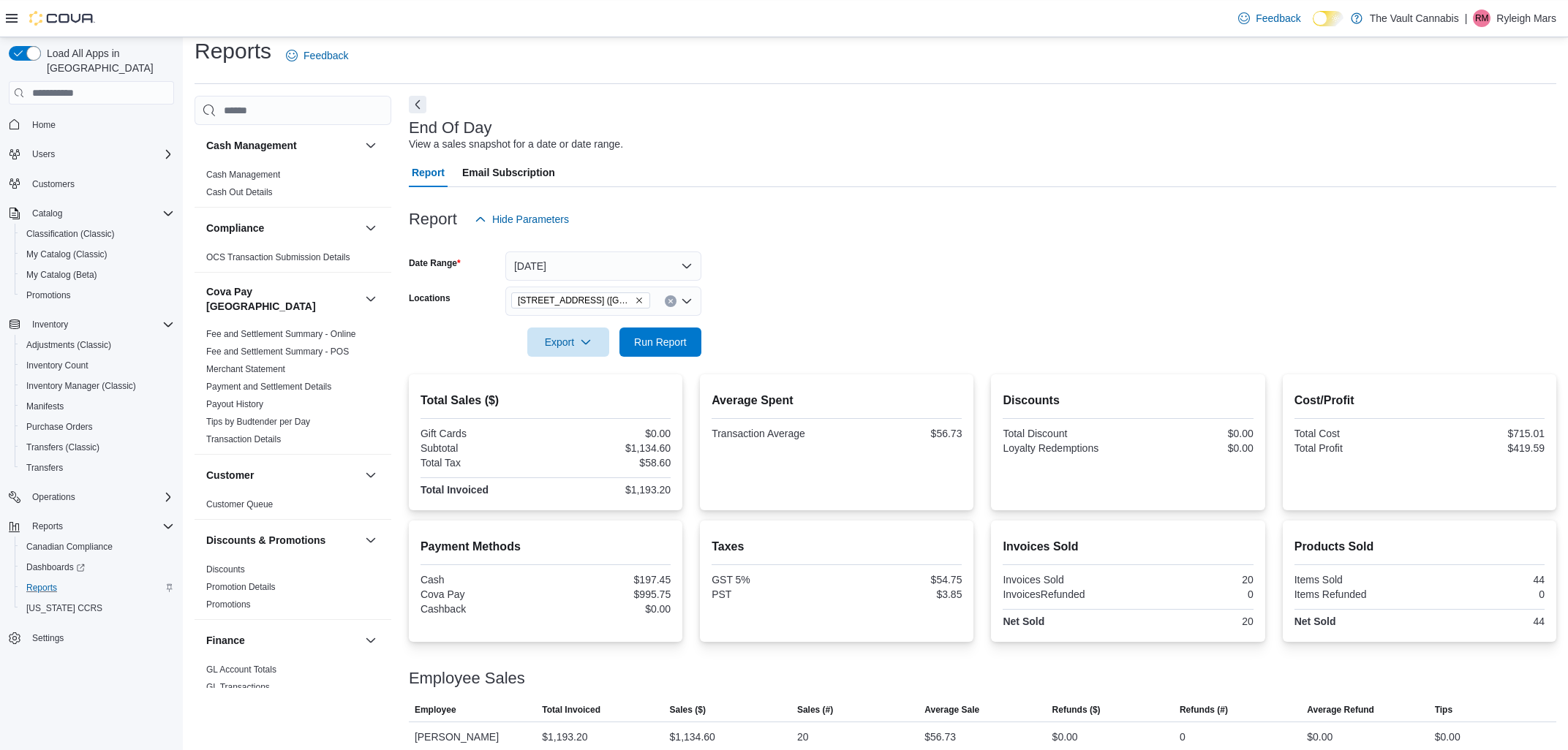
scroll to position [27, 0]
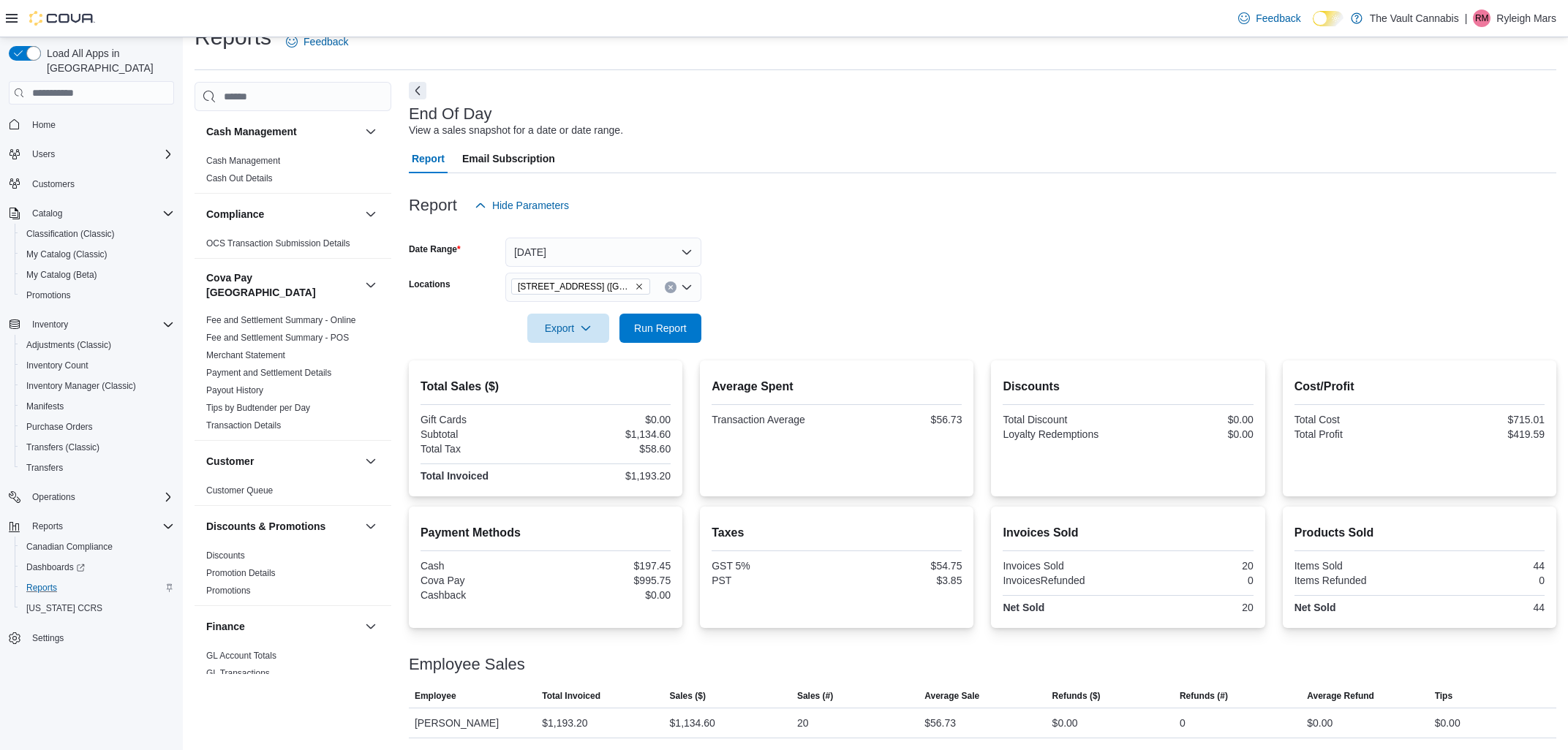
click at [519, 161] on span "Email Subscription" at bounding box center [508, 159] width 93 height 29
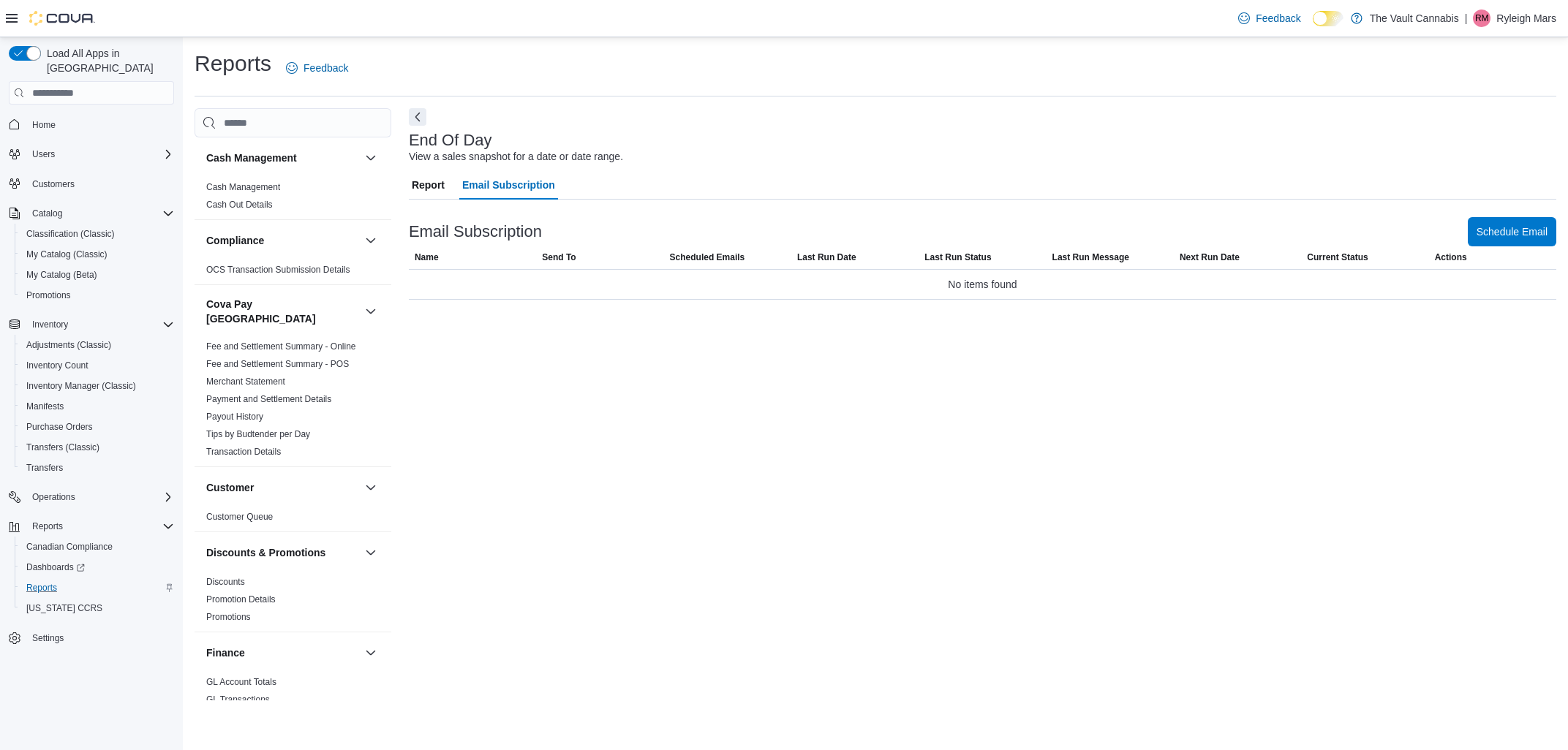
click at [439, 183] on span "Report" at bounding box center [428, 185] width 33 height 29
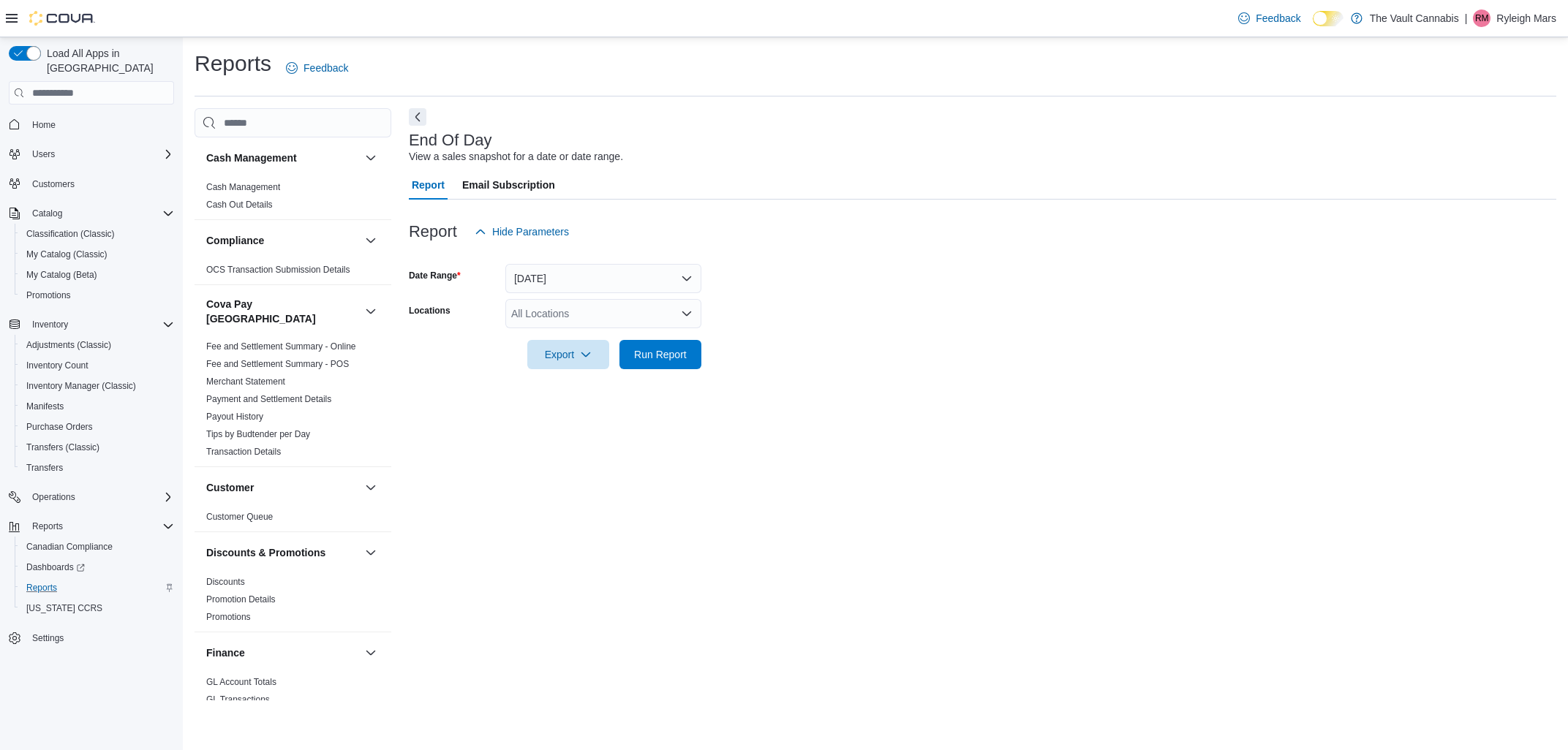
click at [623, 314] on div "All Locations" at bounding box center [603, 313] width 196 height 29
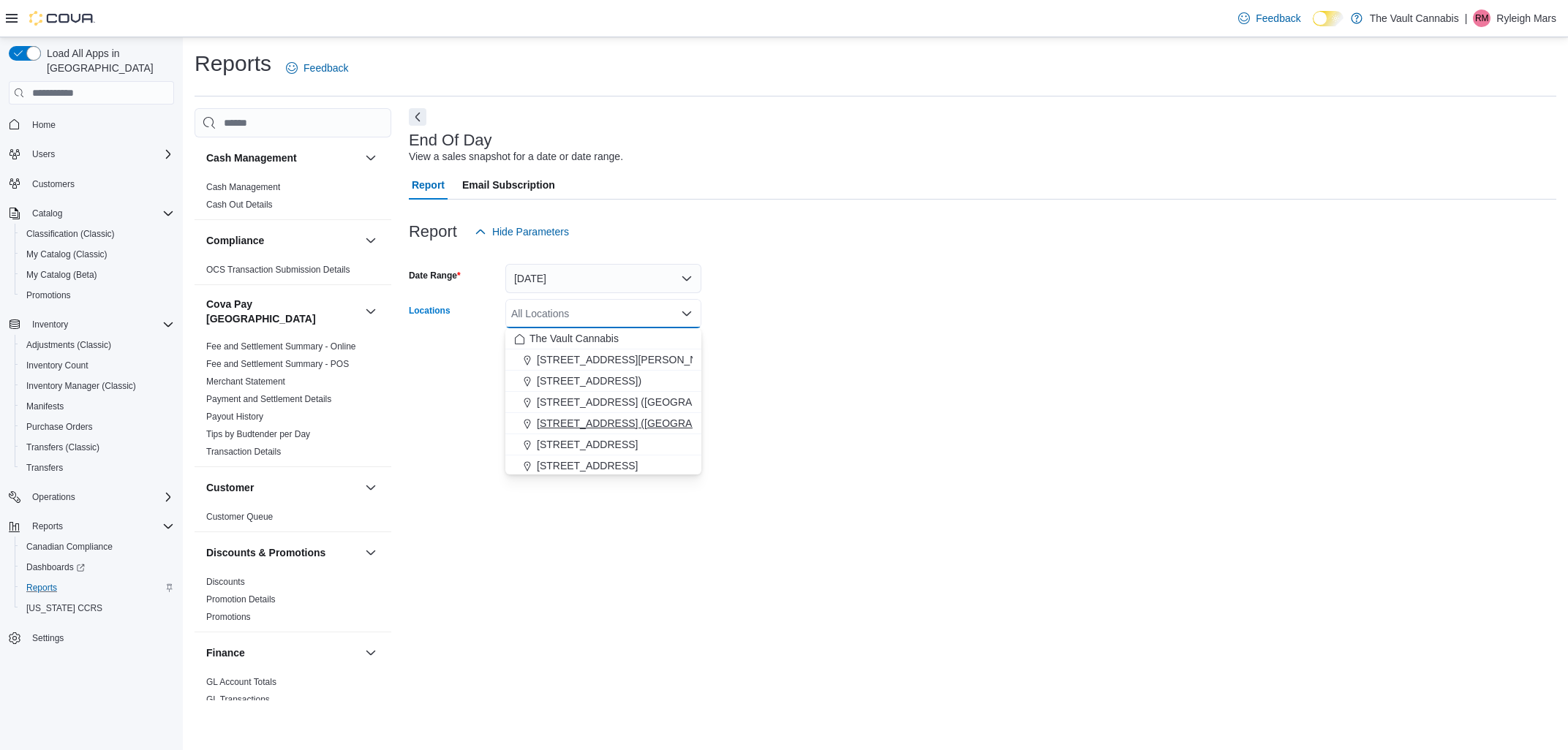
click at [607, 414] on button "[STREET_ADDRESS] ([GEOGRAPHIC_DATA])" at bounding box center [603, 424] width 196 height 21
click at [765, 363] on form "Date Range [DATE] Locations [STREET_ADDRESS] ([GEOGRAPHIC_DATA]) Combo box. Sel…" at bounding box center [982, 308] width 1147 height 123
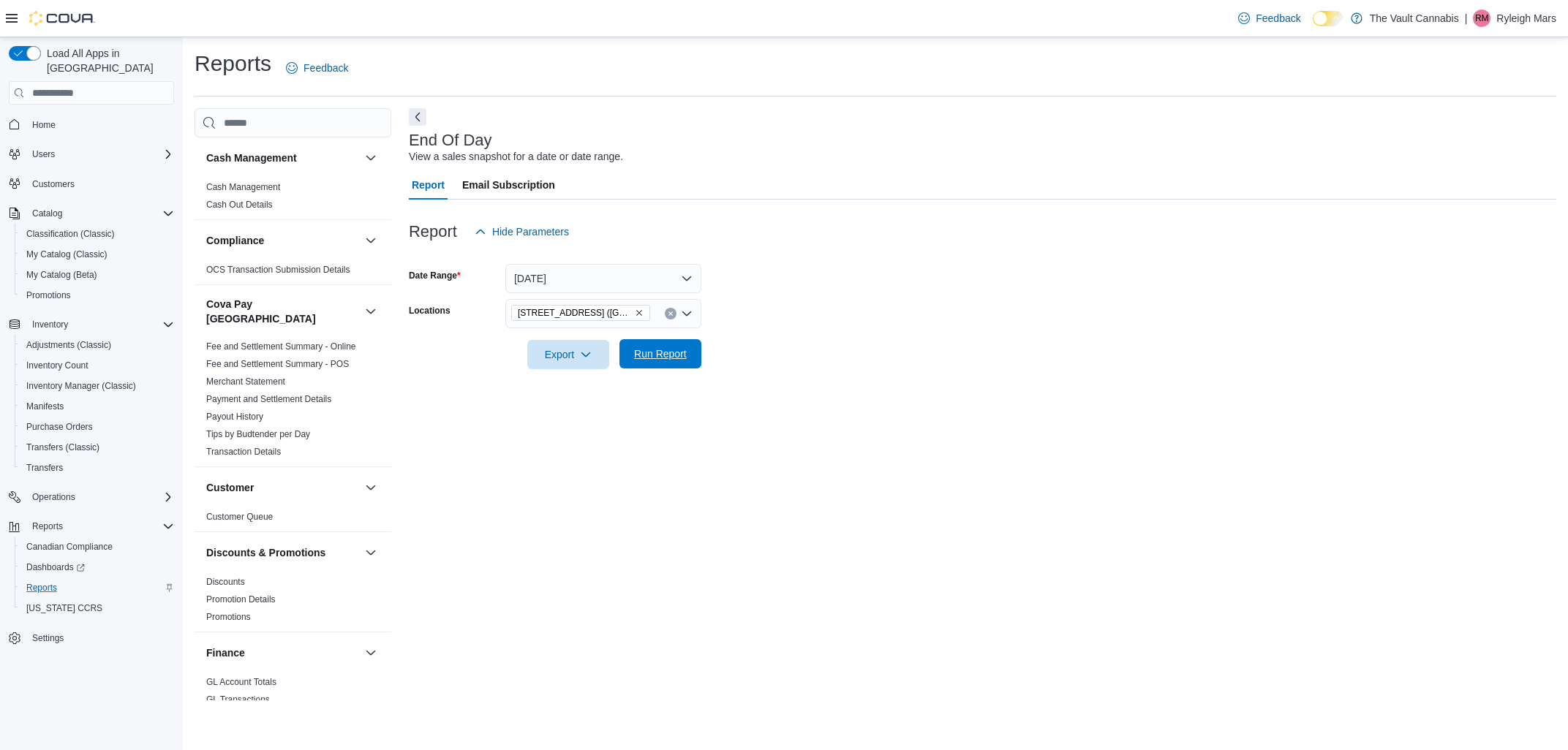
click at [671, 361] on span "Run Report" at bounding box center [660, 353] width 52 height 14
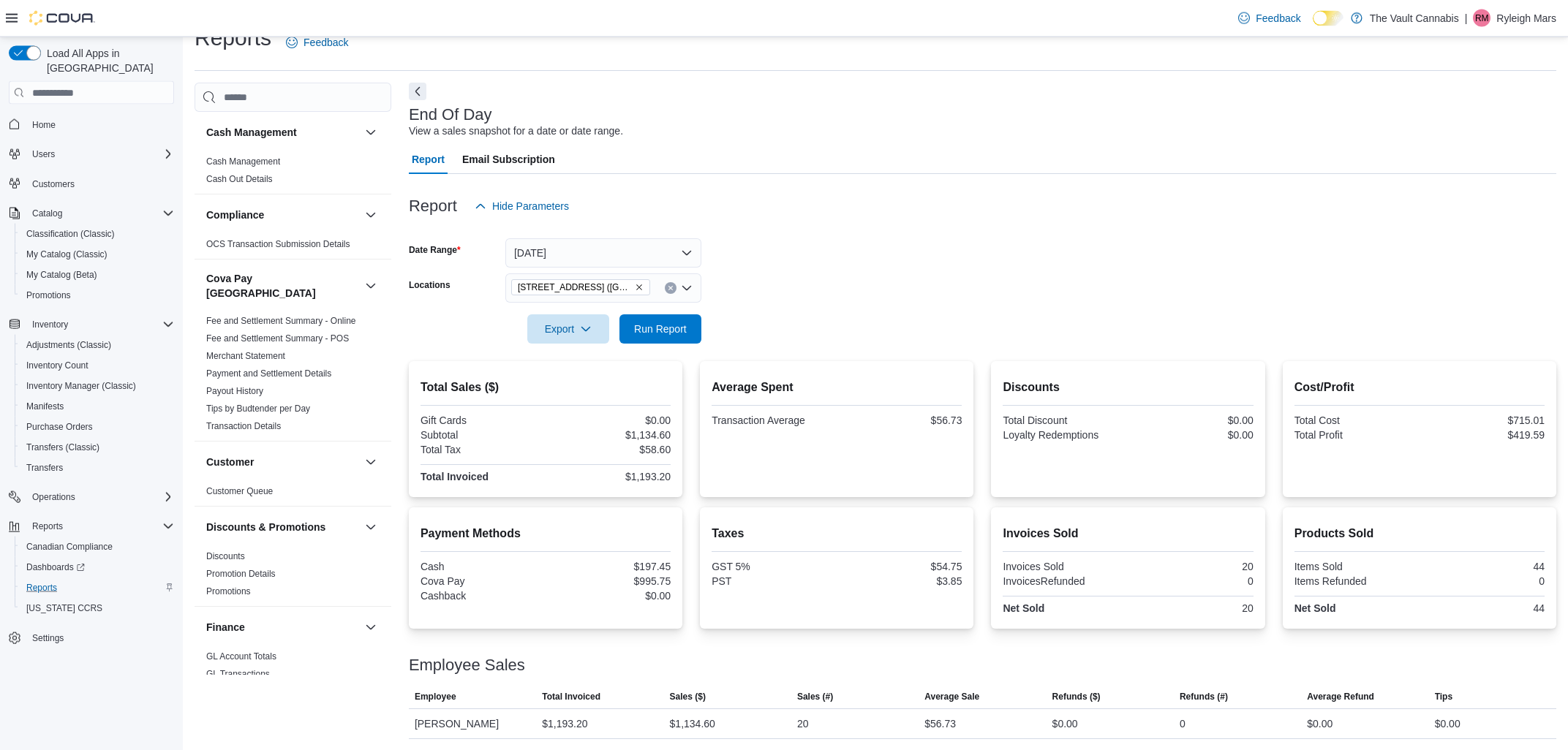
scroll to position [27, 0]
click at [693, 334] on button "Run Report" at bounding box center [660, 328] width 82 height 29
